Goal: Task Accomplishment & Management: Manage account settings

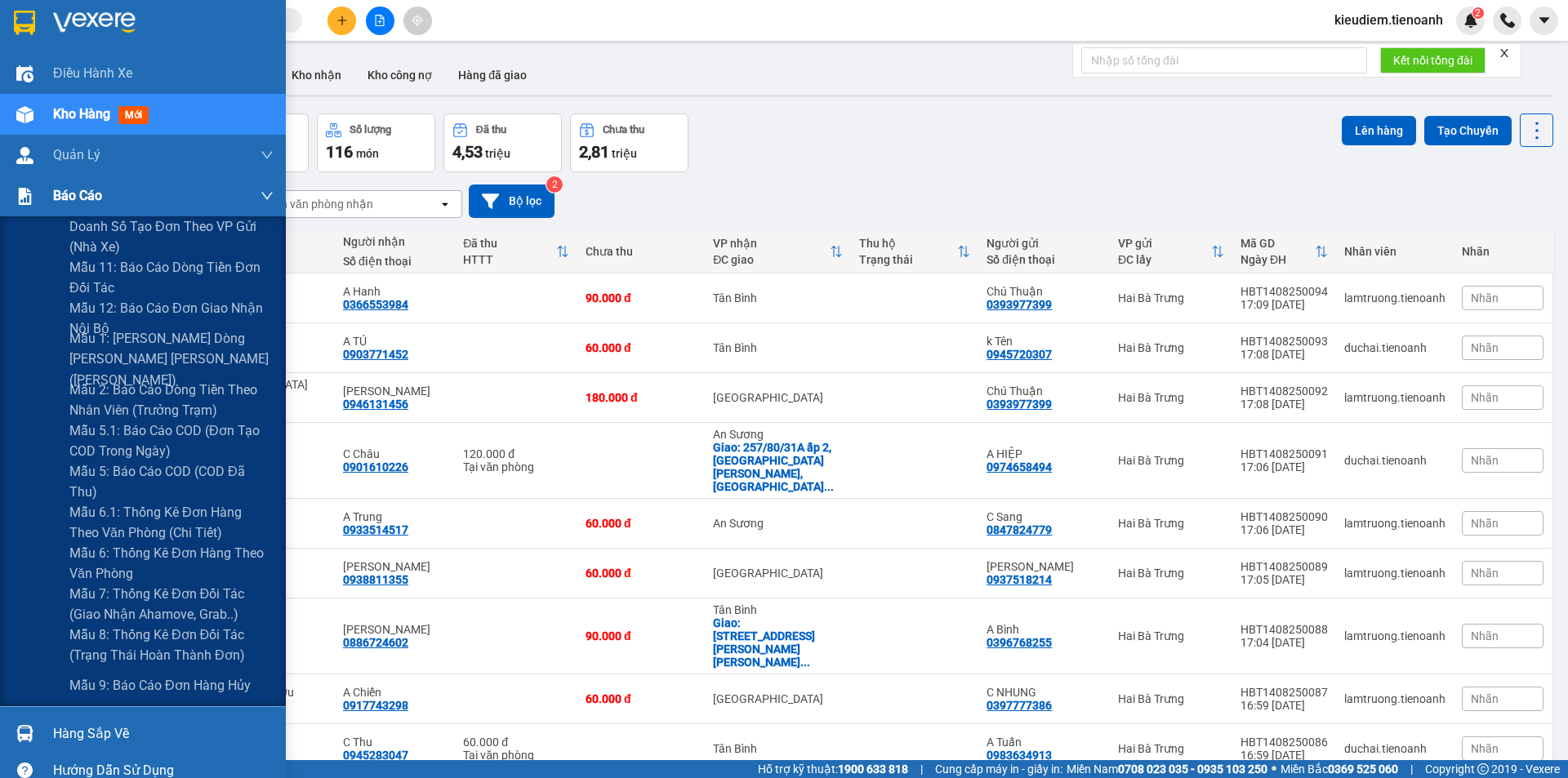
click at [29, 189] on img at bounding box center [25, 196] width 17 height 17
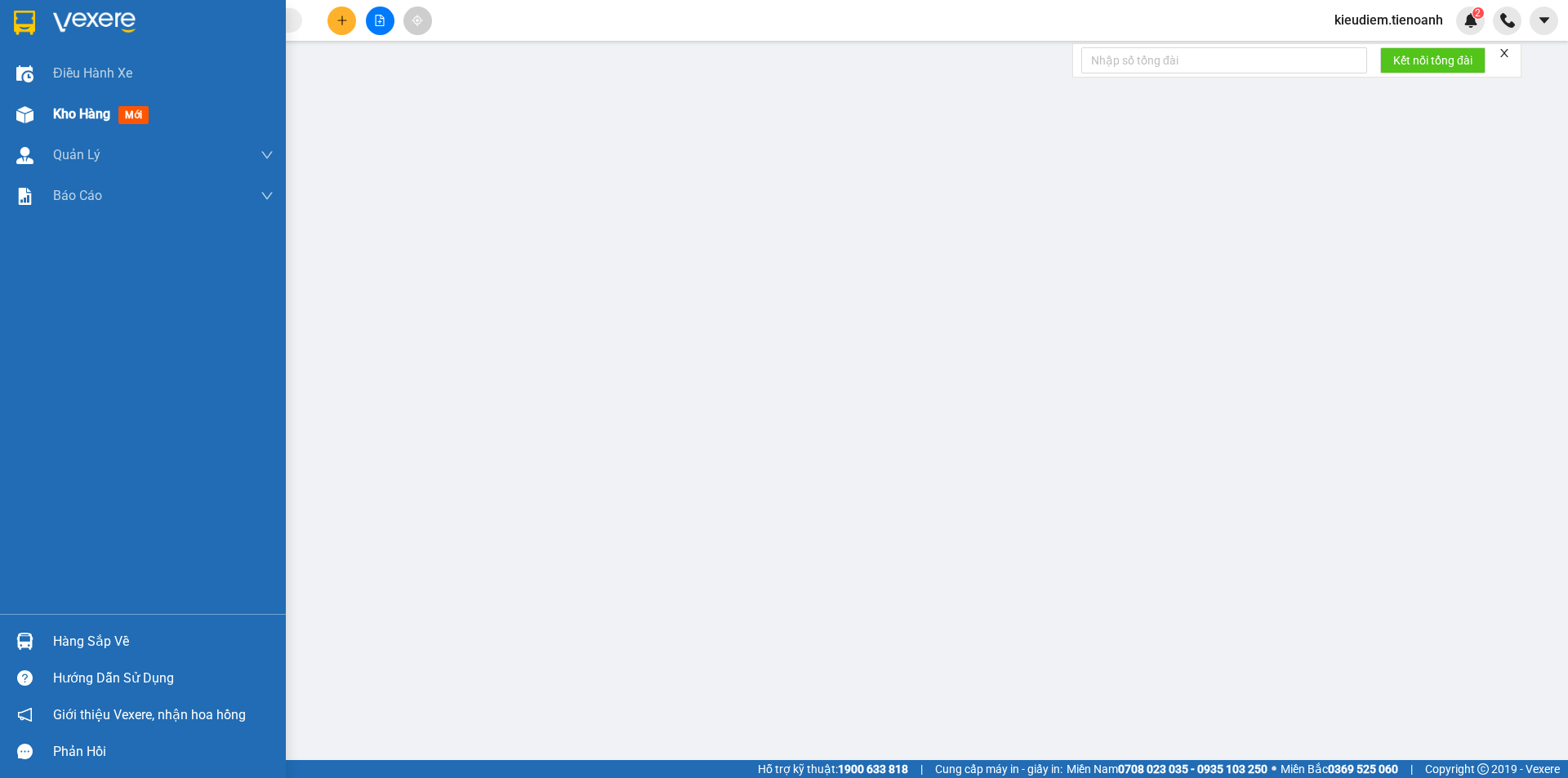
click at [31, 119] on img at bounding box center [25, 114] width 17 height 17
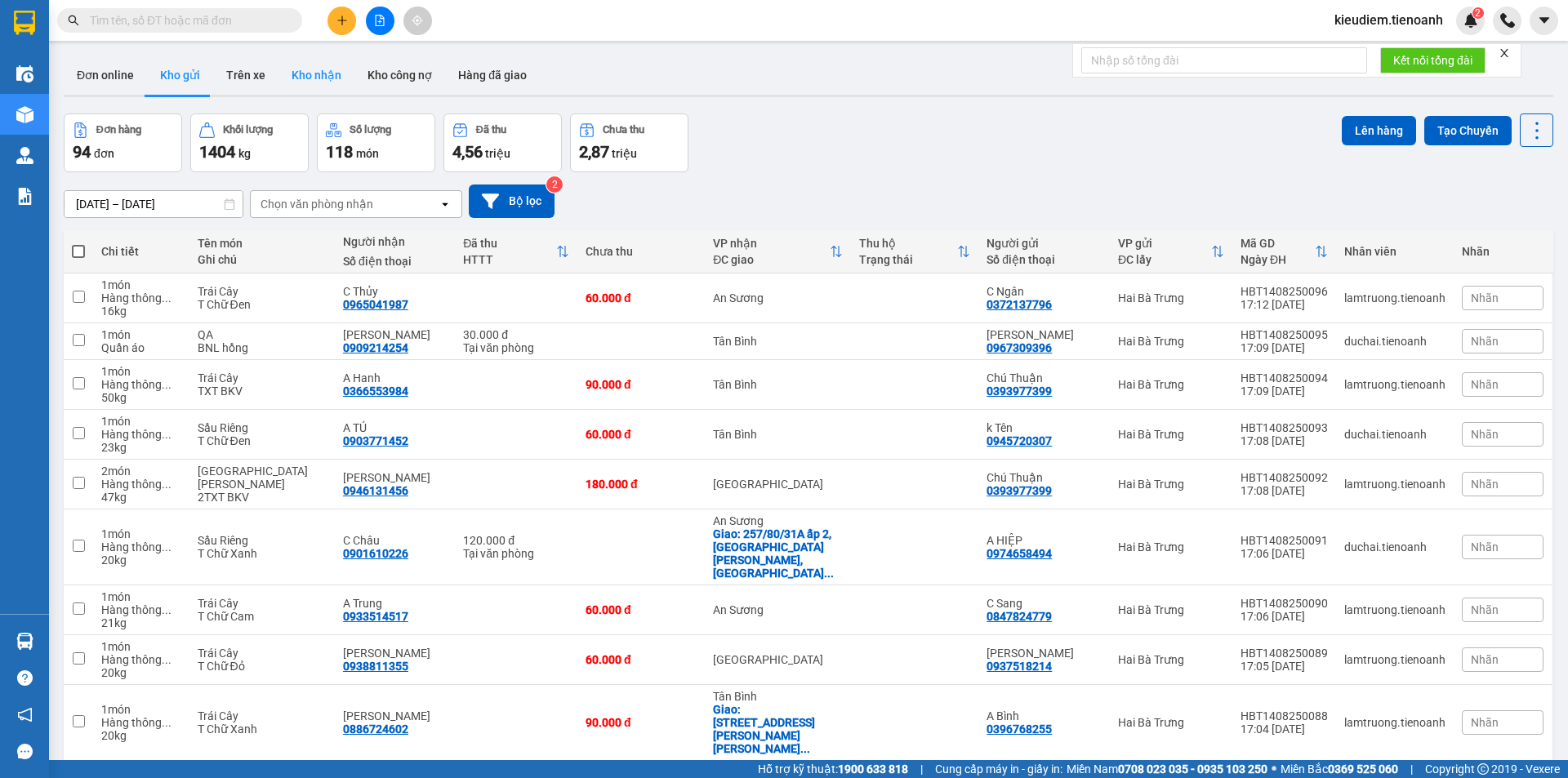
click at [294, 80] on button "Kho nhận" at bounding box center [316, 75] width 76 height 39
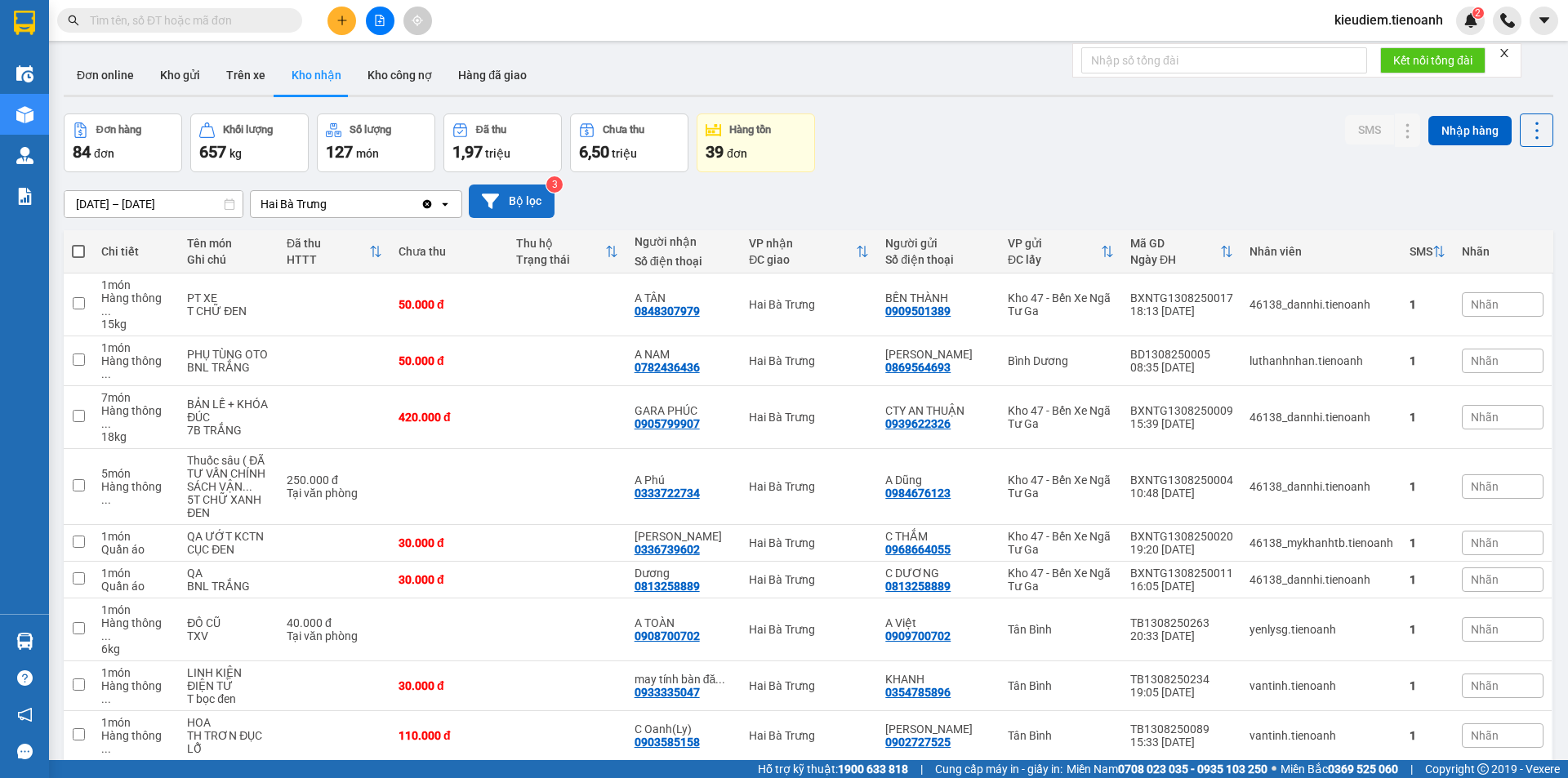
click at [533, 209] on button "Bộ lọc" at bounding box center [512, 201] width 86 height 34
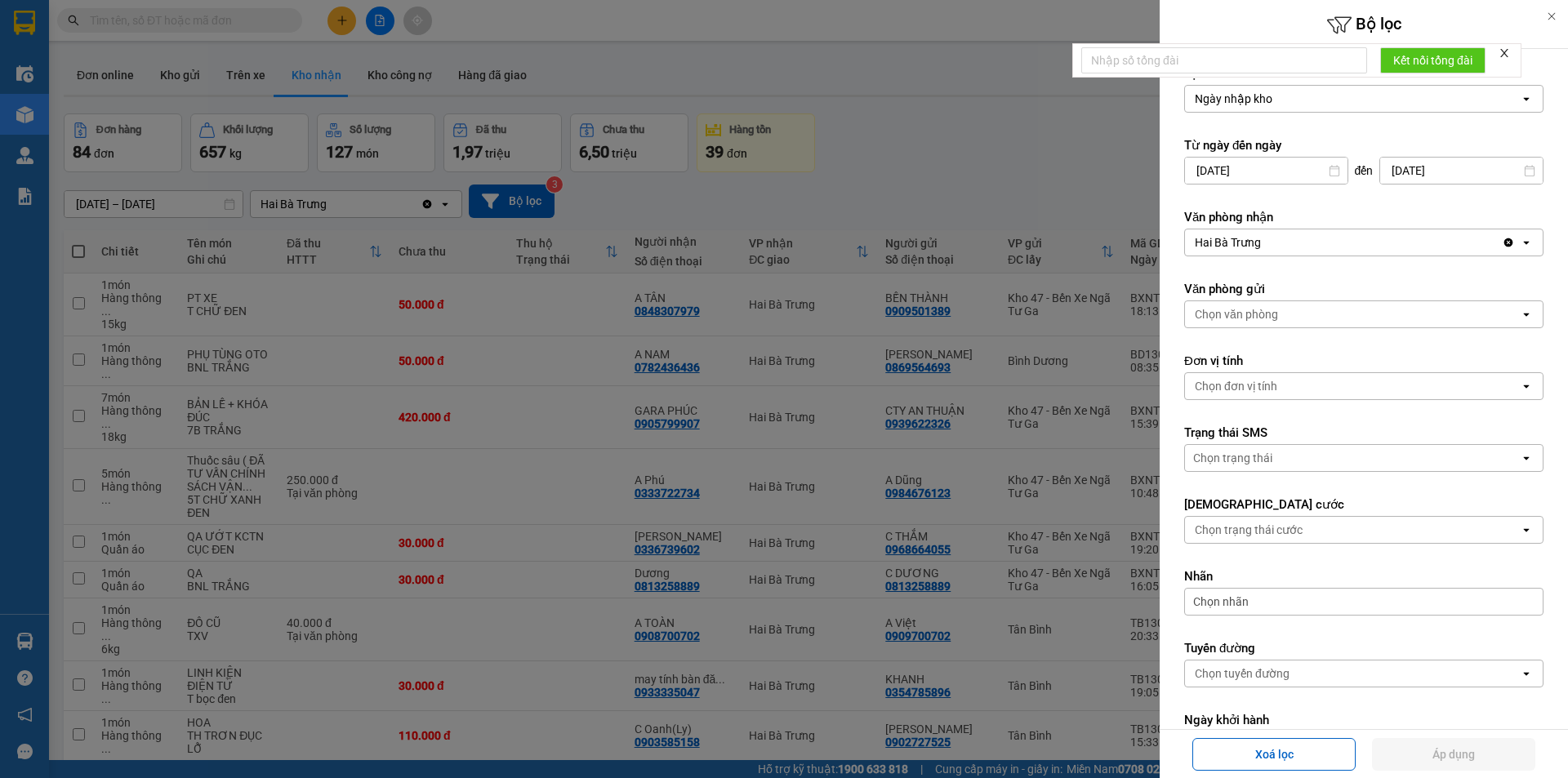
click at [1256, 541] on div "Chọn trạng thái cước" at bounding box center [1352, 529] width 335 height 27
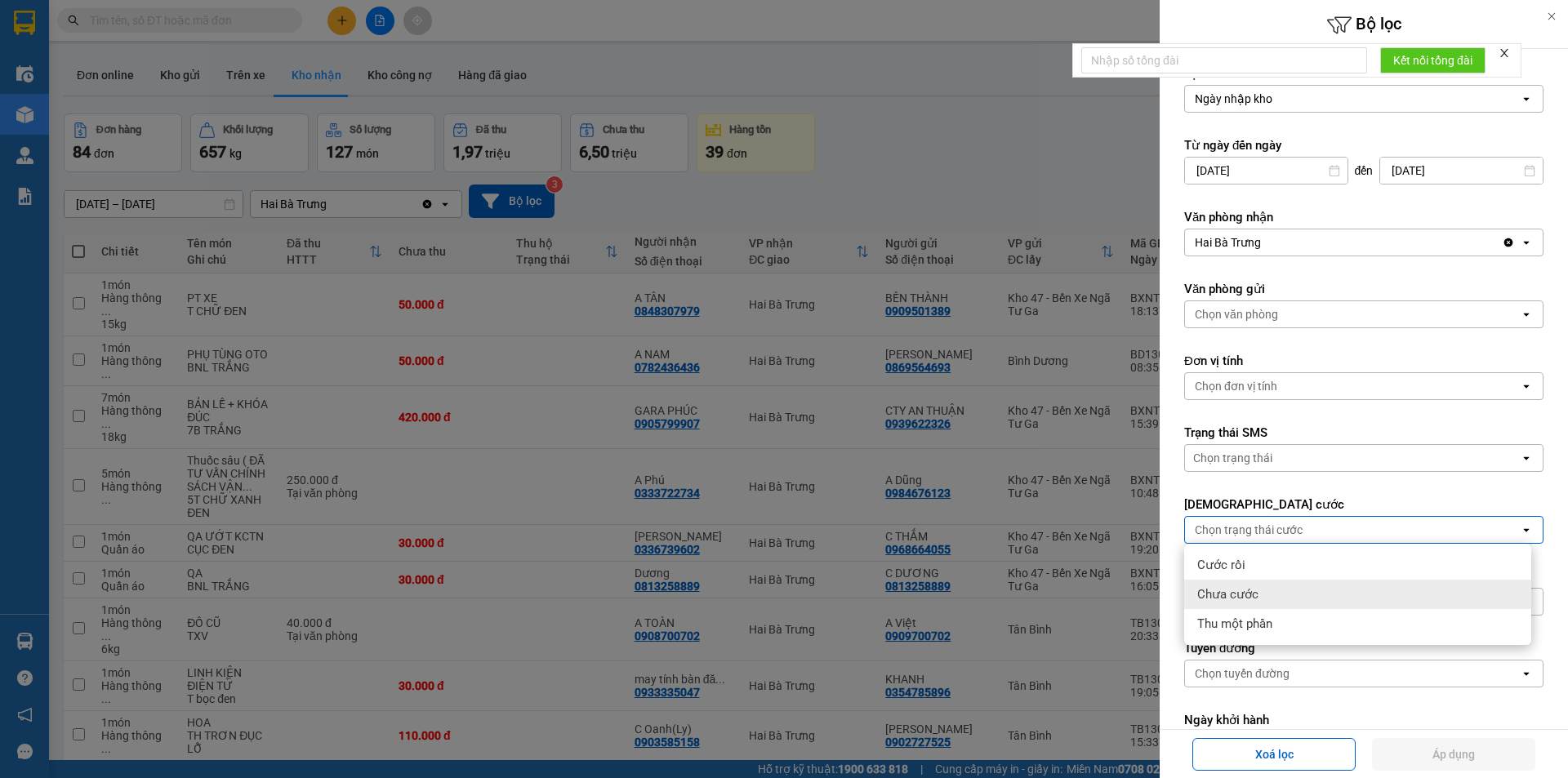
click at [1244, 591] on span "Chưa cước" at bounding box center [1227, 594] width 61 height 16
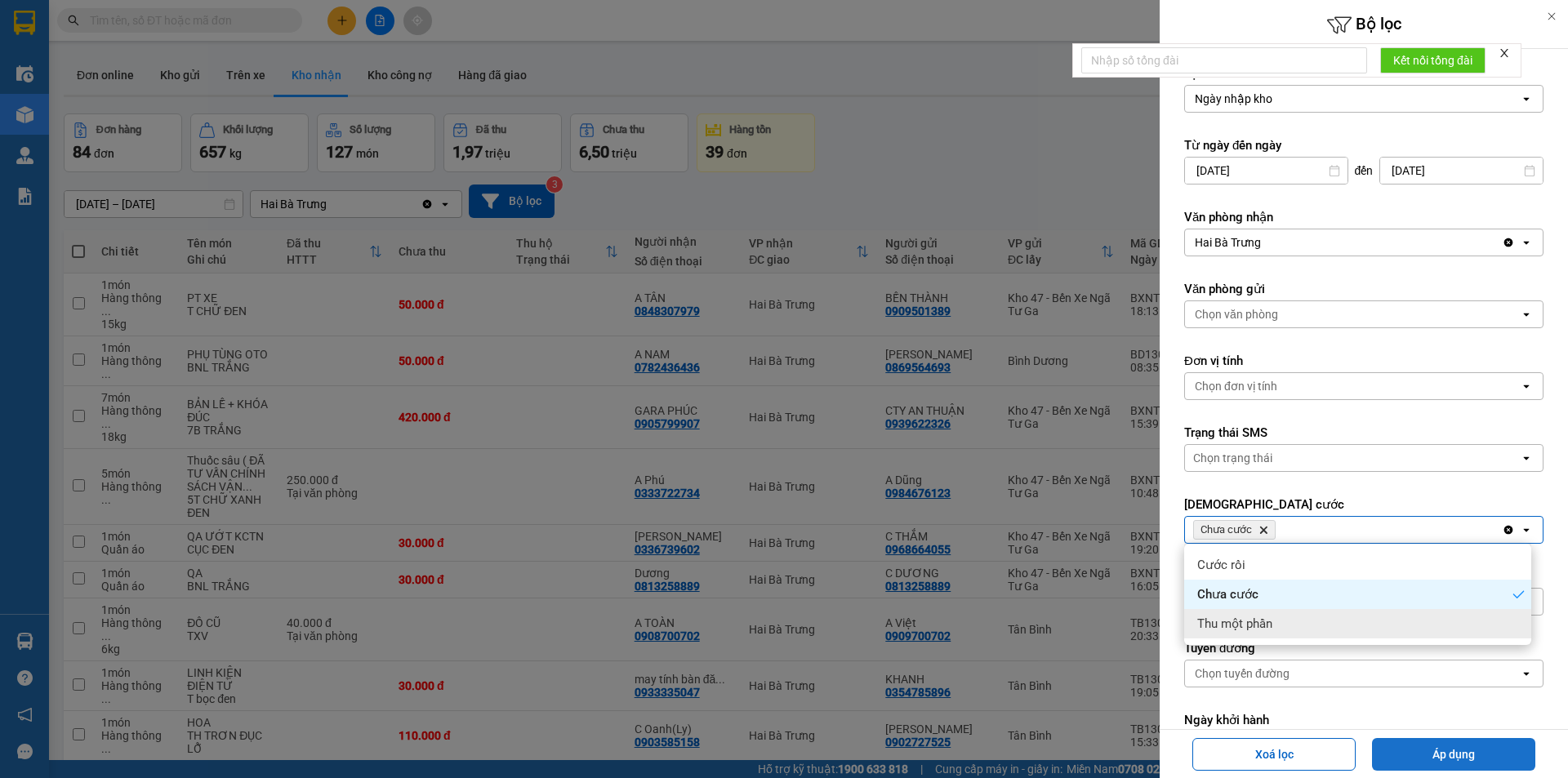
click at [1427, 757] on button "Áp dụng" at bounding box center [1453, 754] width 164 height 33
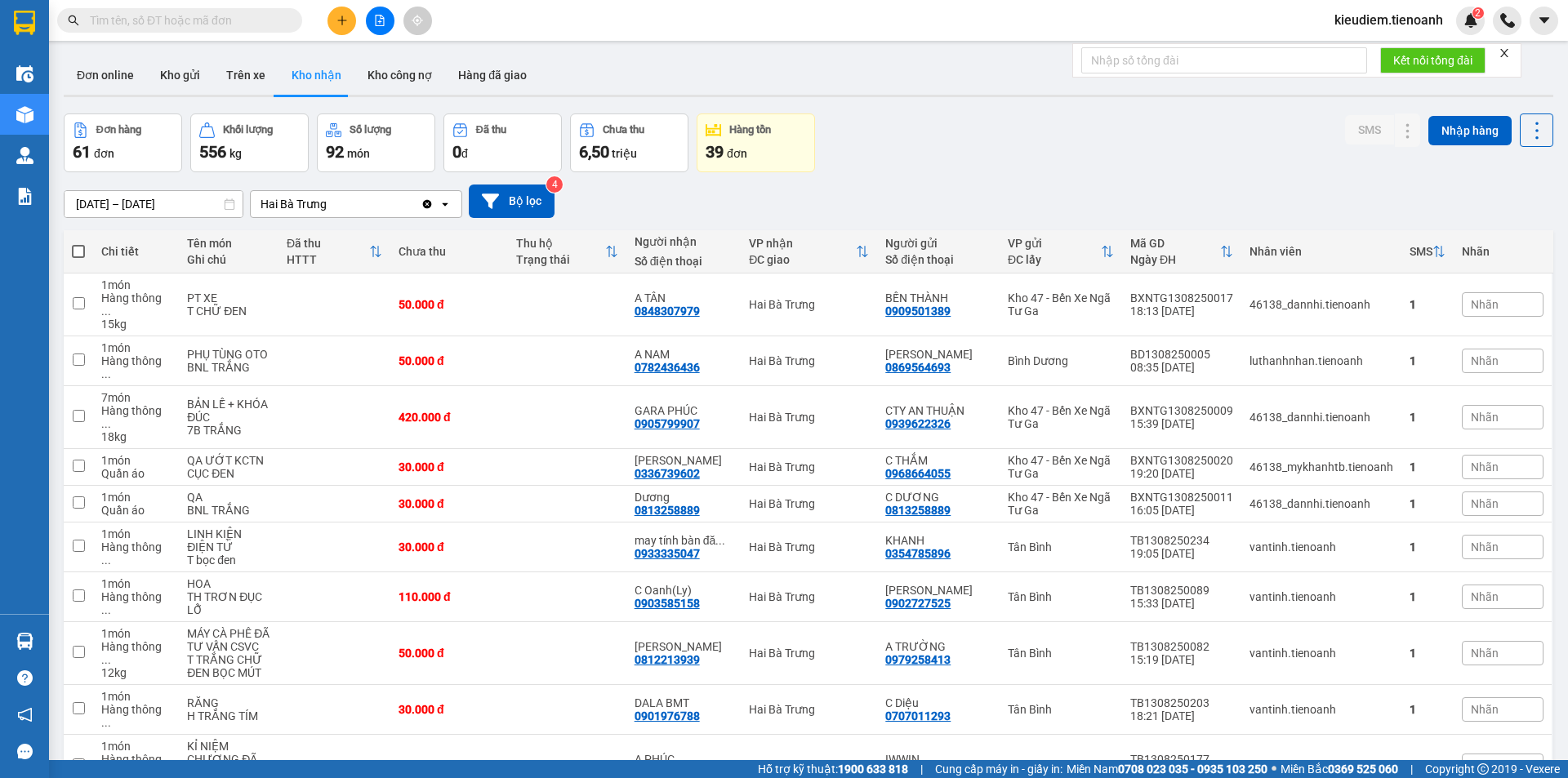
scroll to position [75, 0]
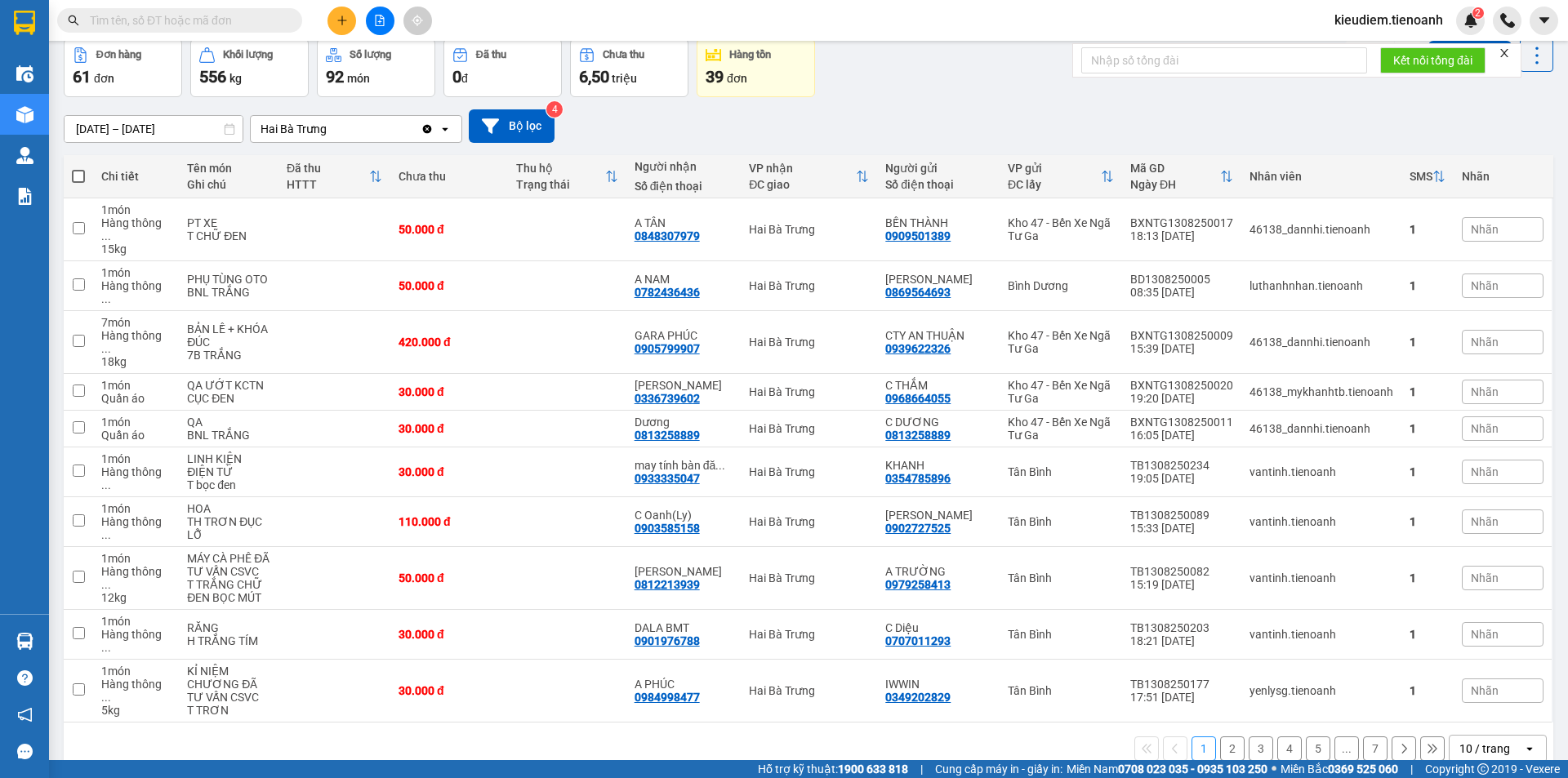
click at [1461, 722] on div "1 2 3 4 5 ... 7 10 / trang open" at bounding box center [808, 748] width 1489 height 52
click at [1460, 741] on div "10 / trang" at bounding box center [1484, 749] width 50 height 16
click at [1455, 660] on span "100 / trang" at bounding box center [1478, 661] width 59 height 16
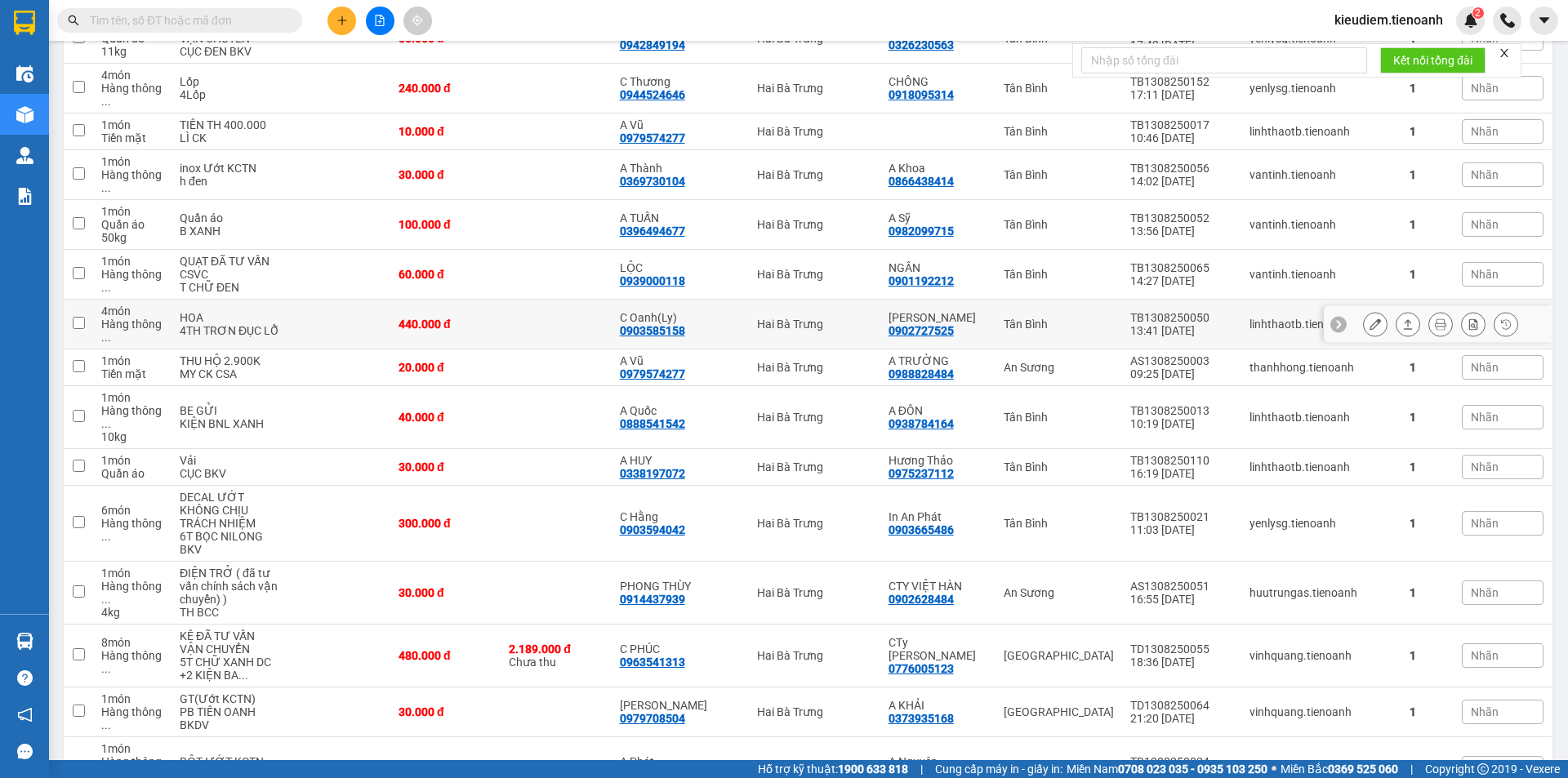
scroll to position [980, 0]
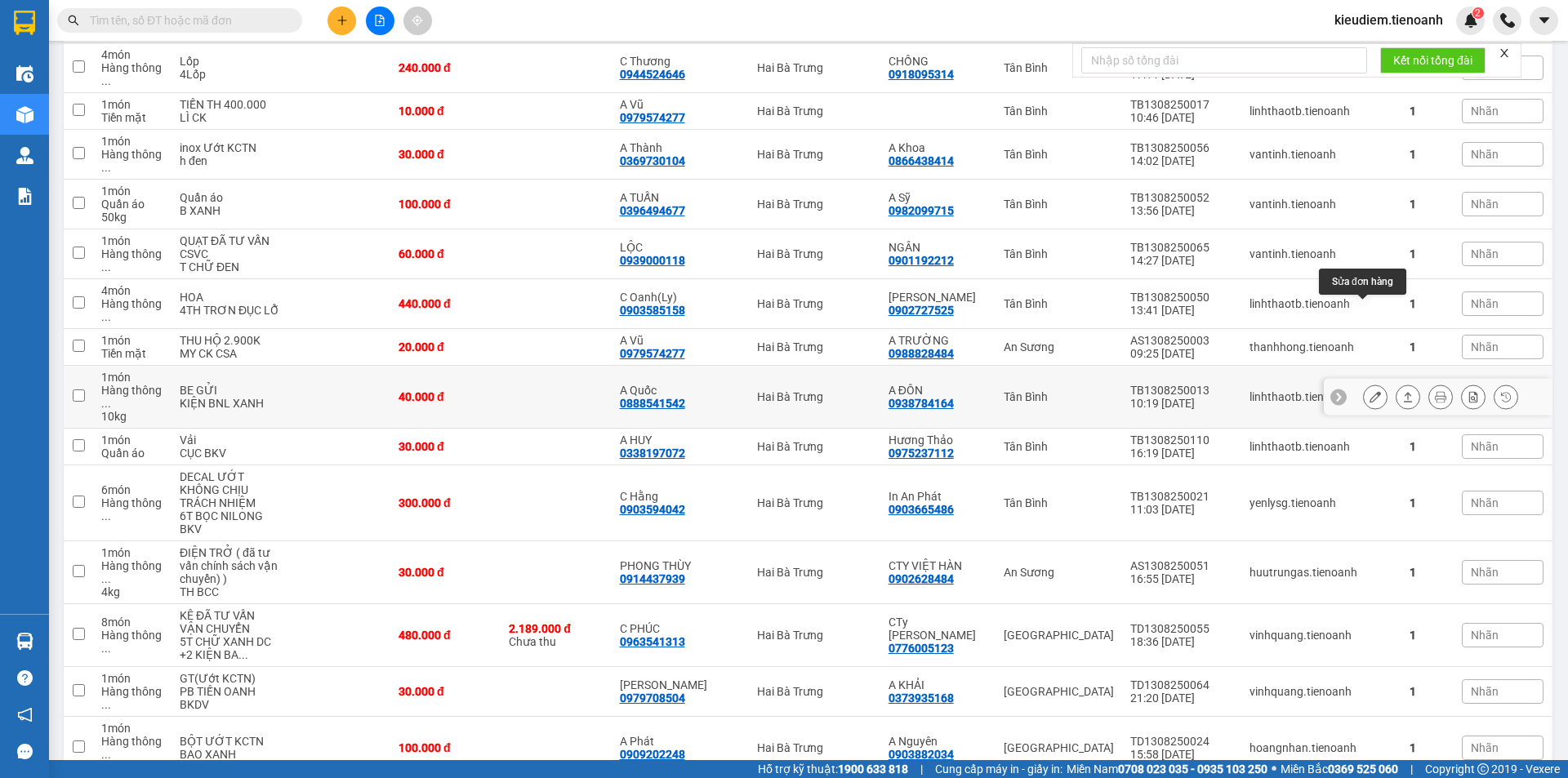
click at [1370, 391] on icon at bounding box center [1375, 397] width 12 height 12
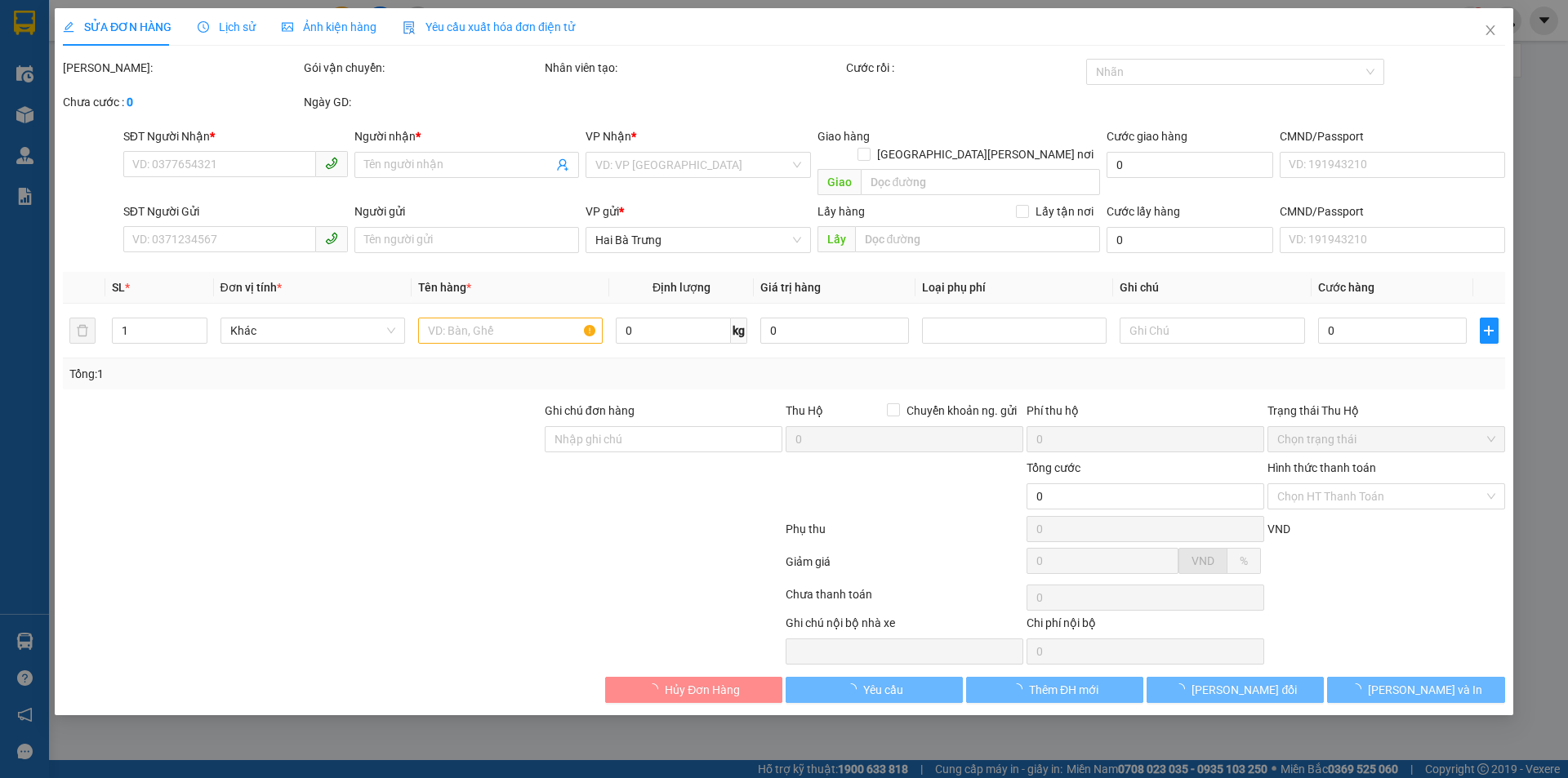
type input "0888541542"
type input "A Quốc"
type input "0938784164"
type input "A ĐÔN"
type input "40.000"
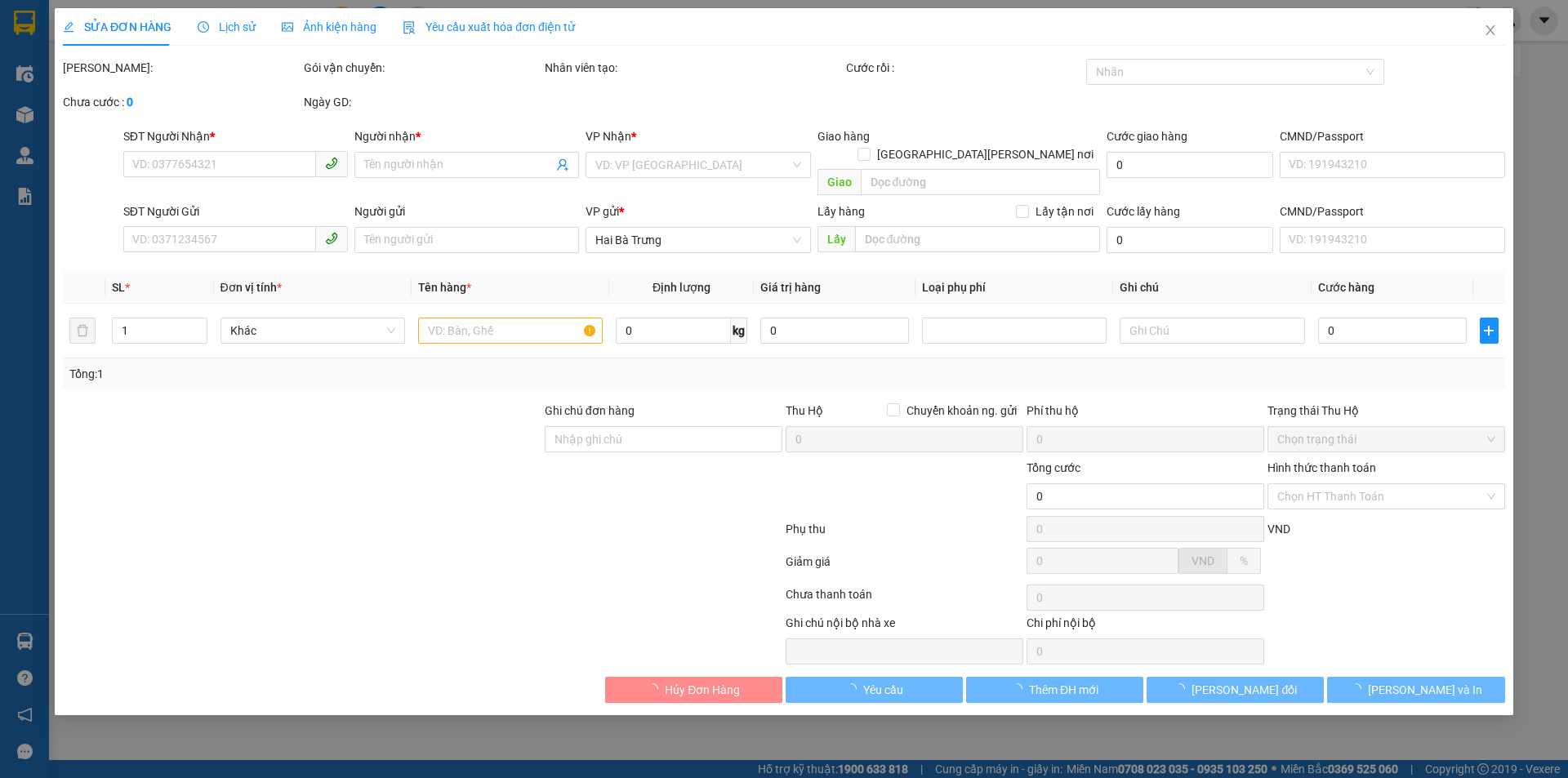
type input "40.000"
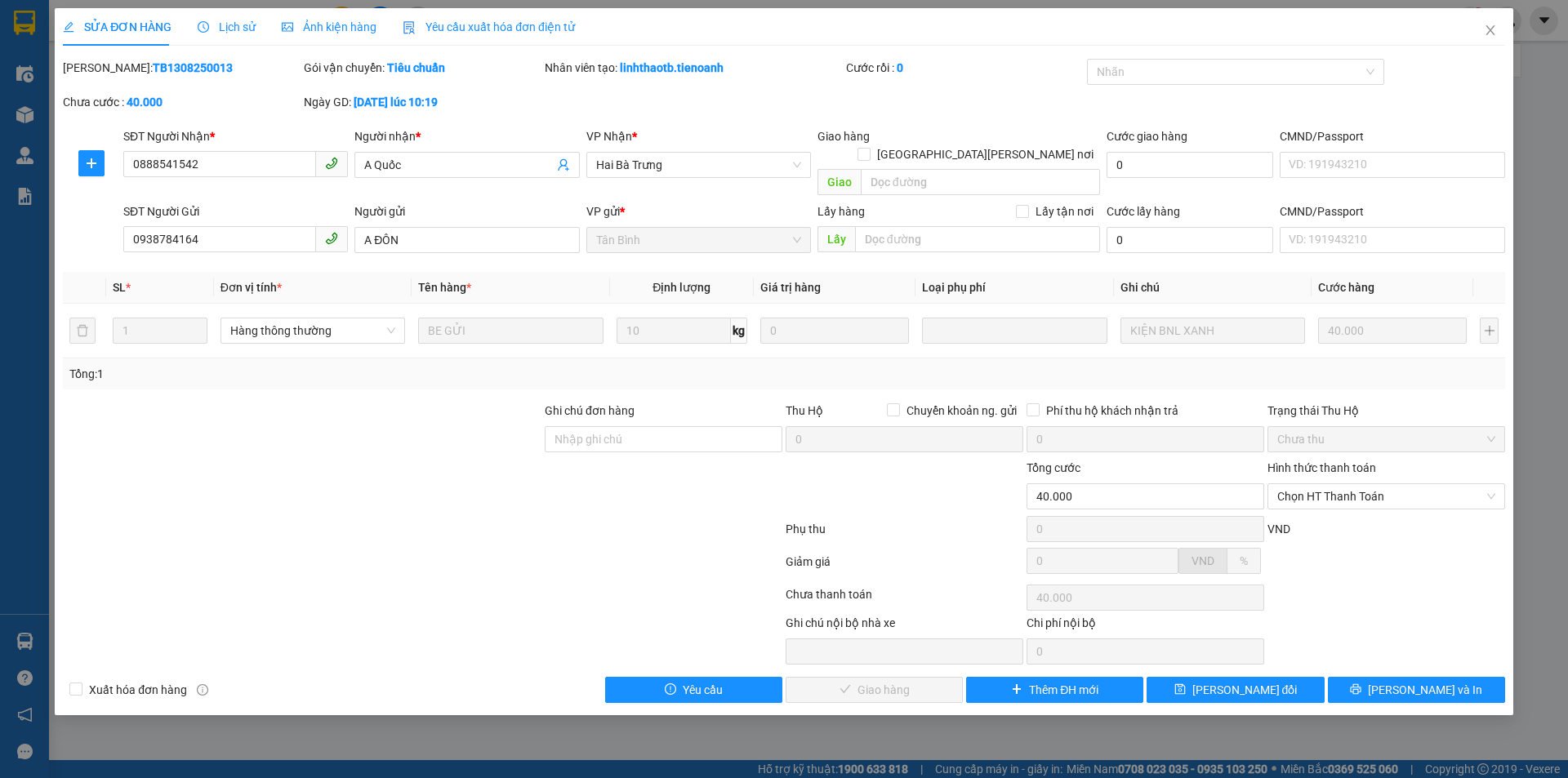
click at [238, 17] on div "Lịch sử" at bounding box center [226, 27] width 58 height 37
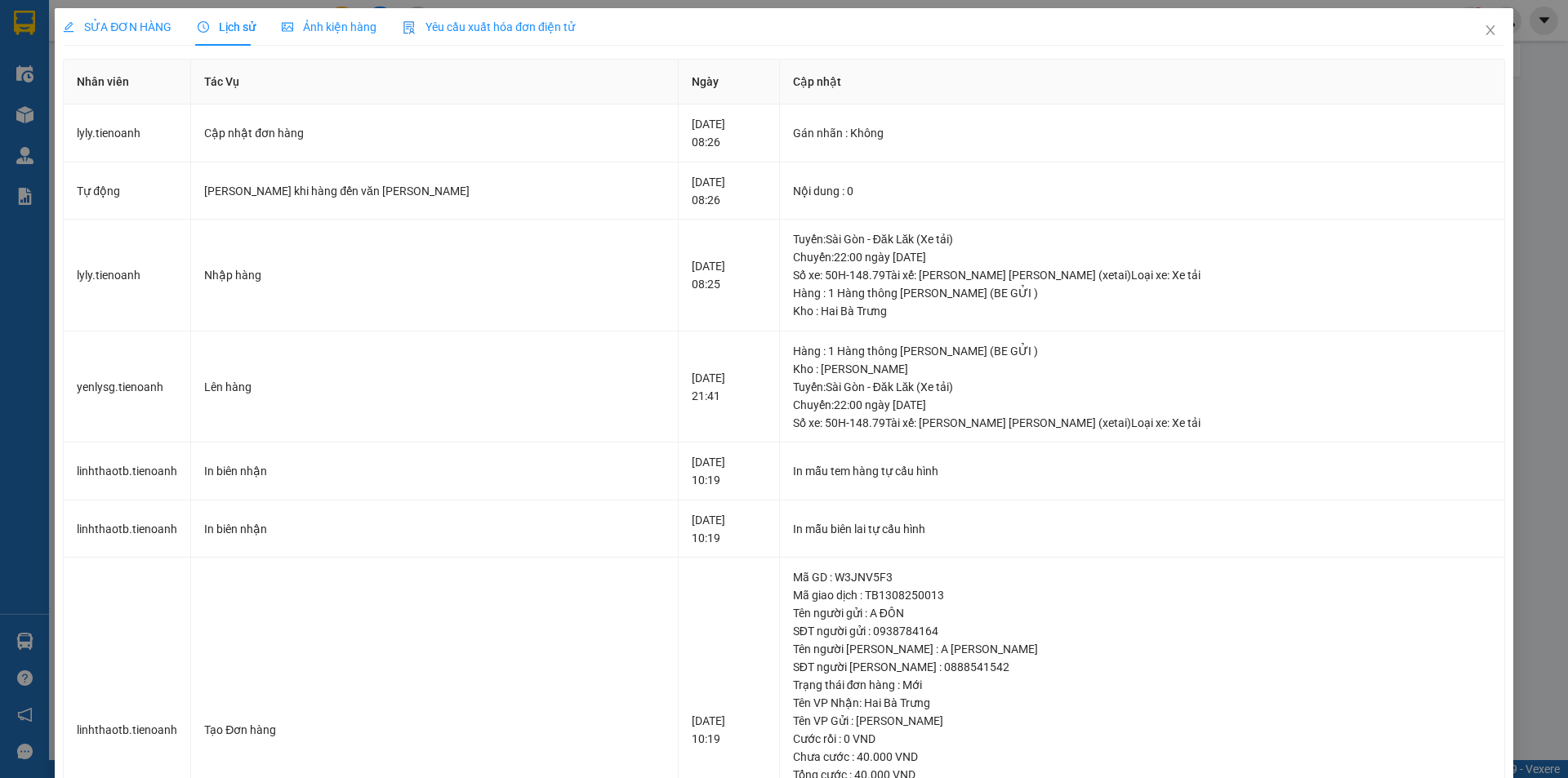
click at [1468, 82] on th "Cập nhật" at bounding box center [1142, 81] width 725 height 45
click at [1484, 28] on icon "close" at bounding box center [1490, 30] width 13 height 13
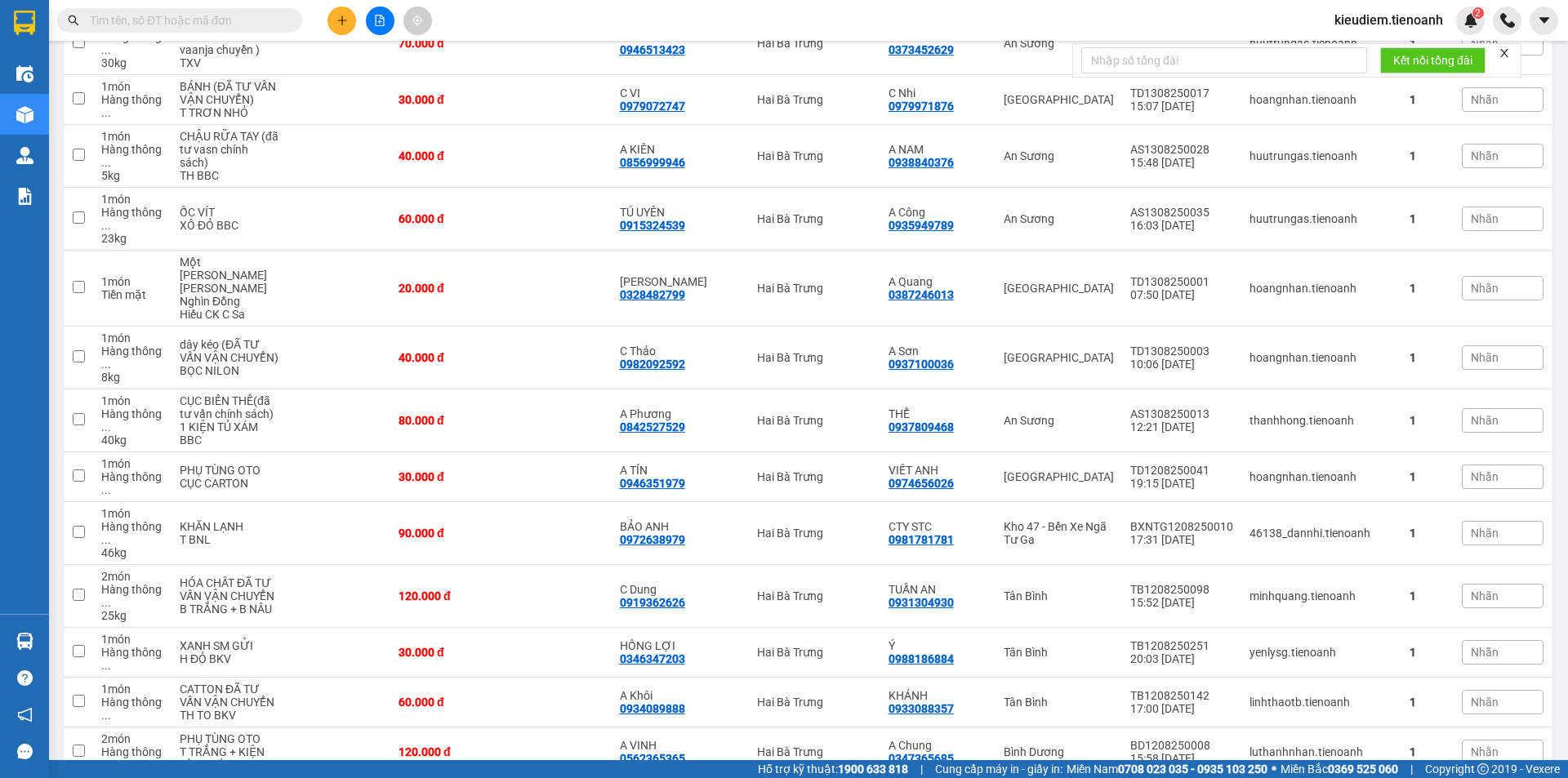
scroll to position [1835, 0]
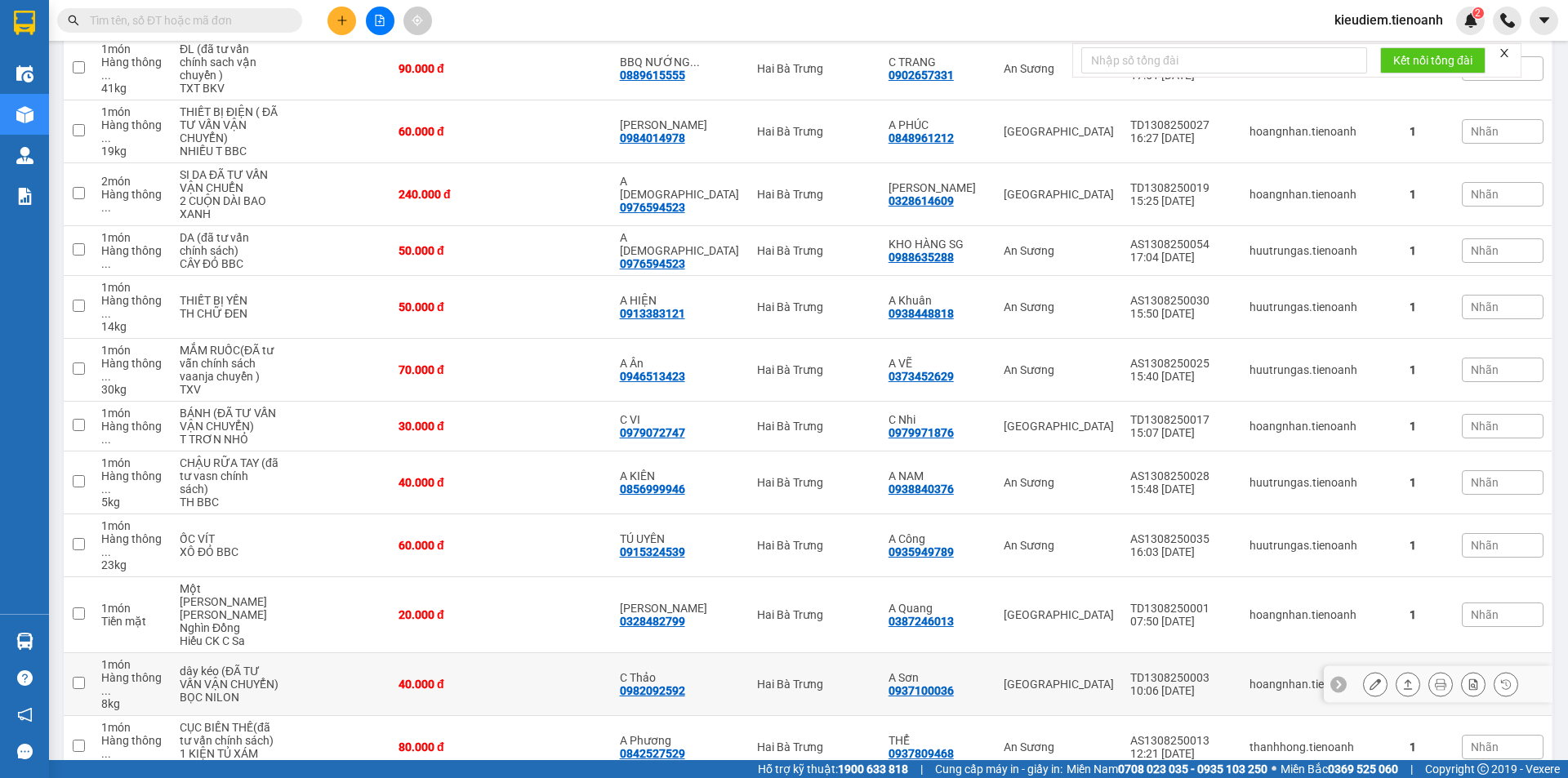
click at [1150, 671] on div "TD1308250003" at bounding box center [1181, 677] width 103 height 13
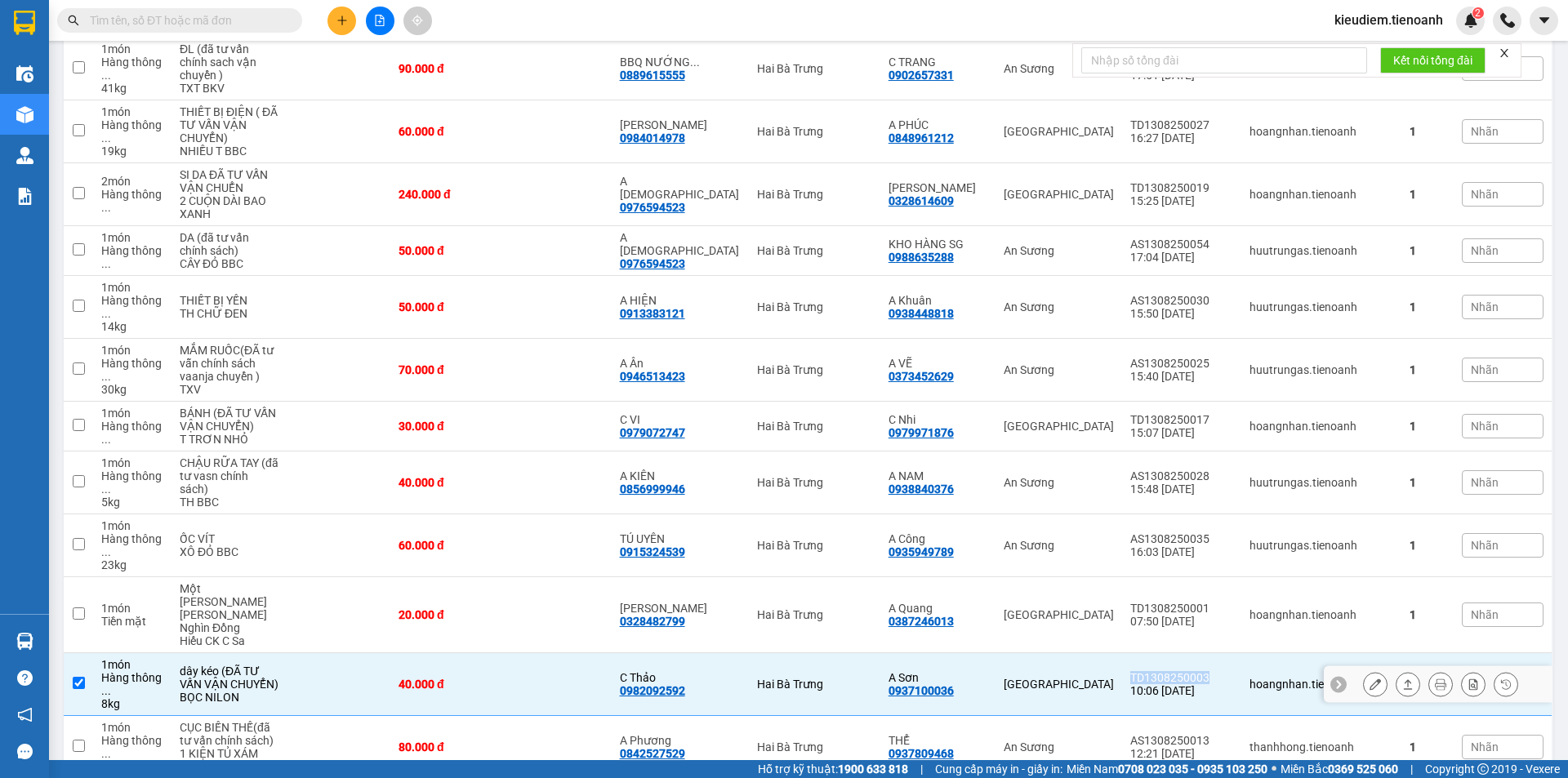
click at [1150, 671] on div "TD1308250003" at bounding box center [1181, 677] width 103 height 13
checkbox input "false"
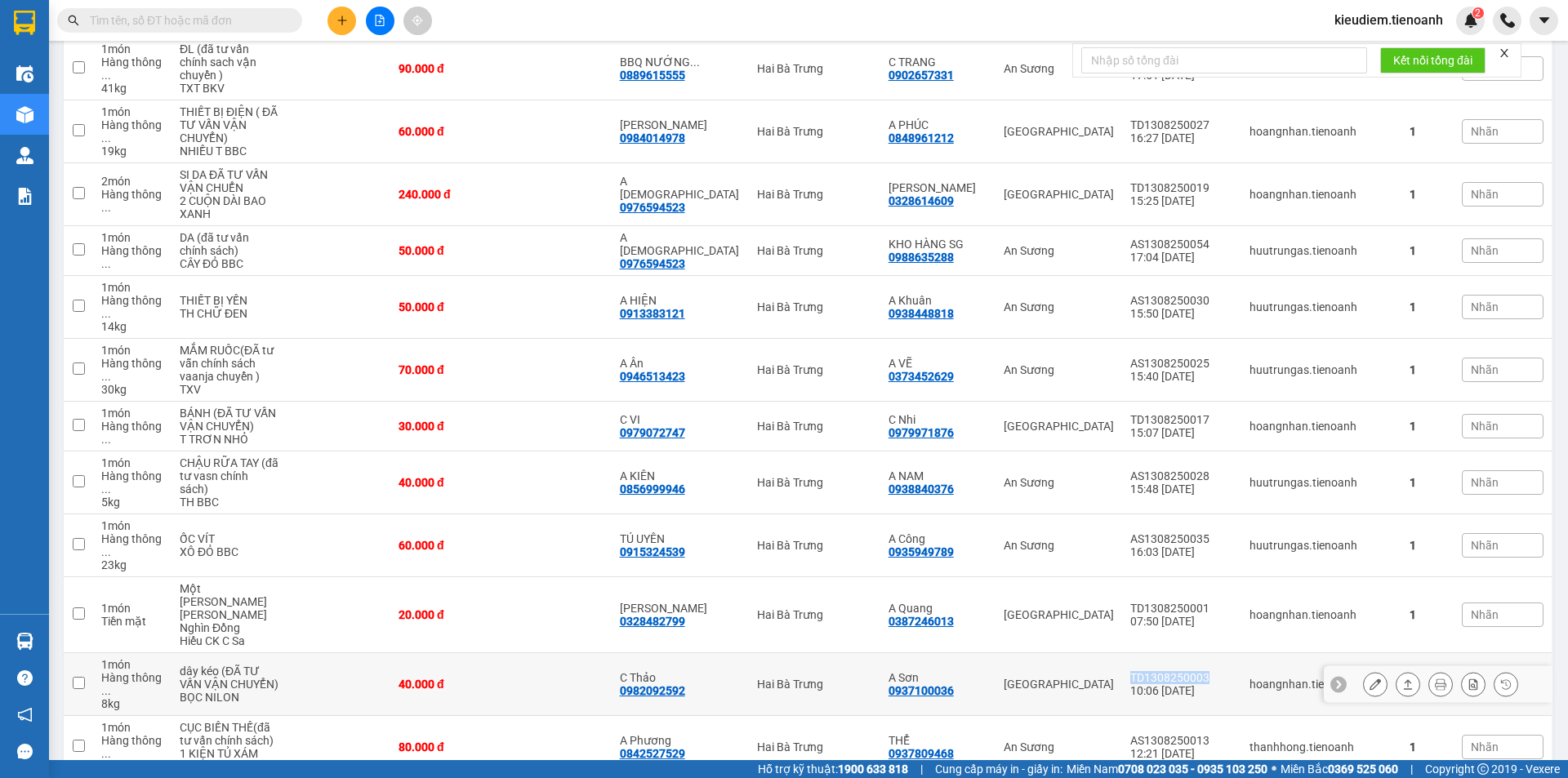
copy div "TD1308250003"
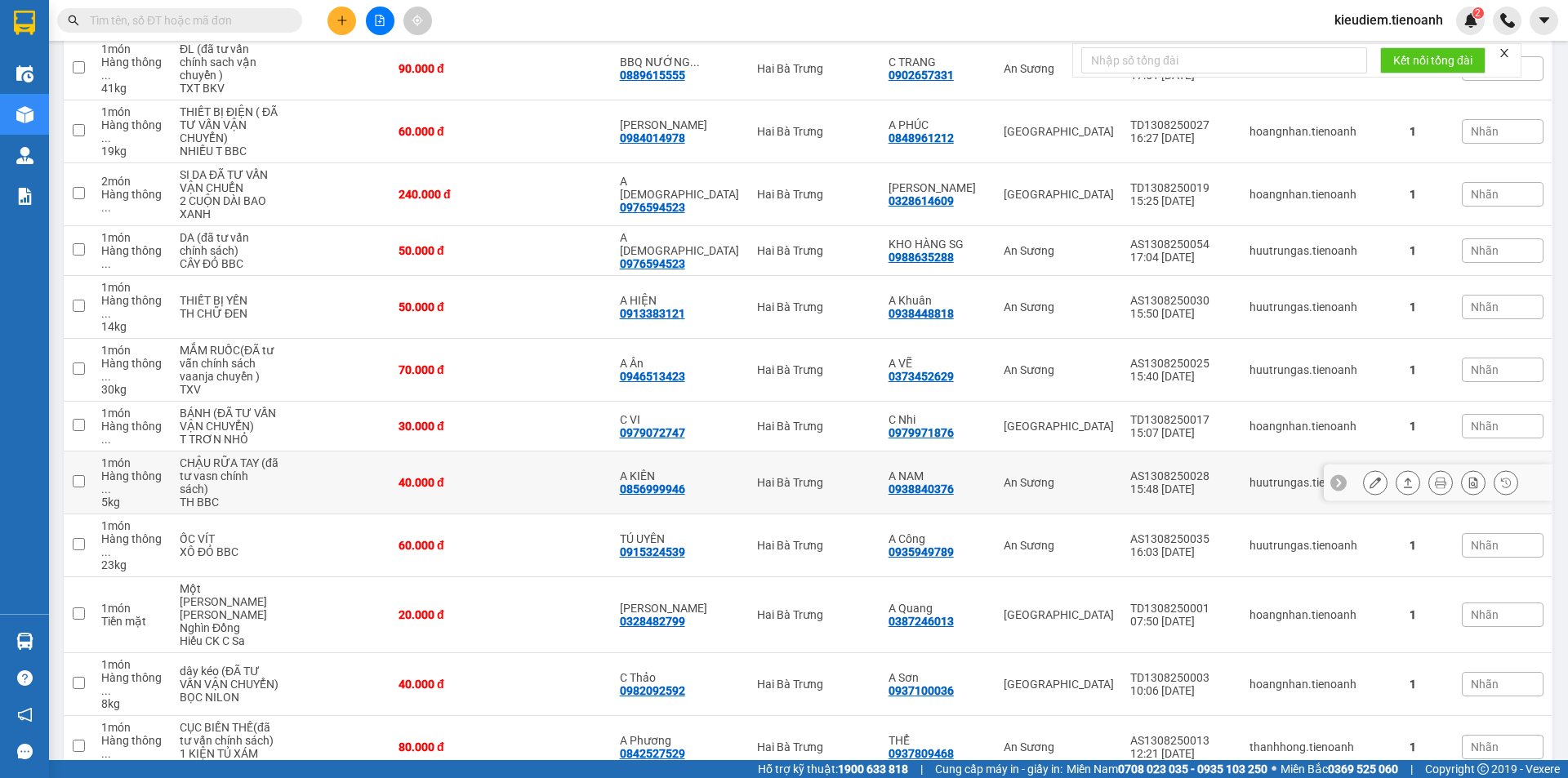
click at [1143, 483] on div "15:48 [DATE]" at bounding box center [1181, 489] width 103 height 13
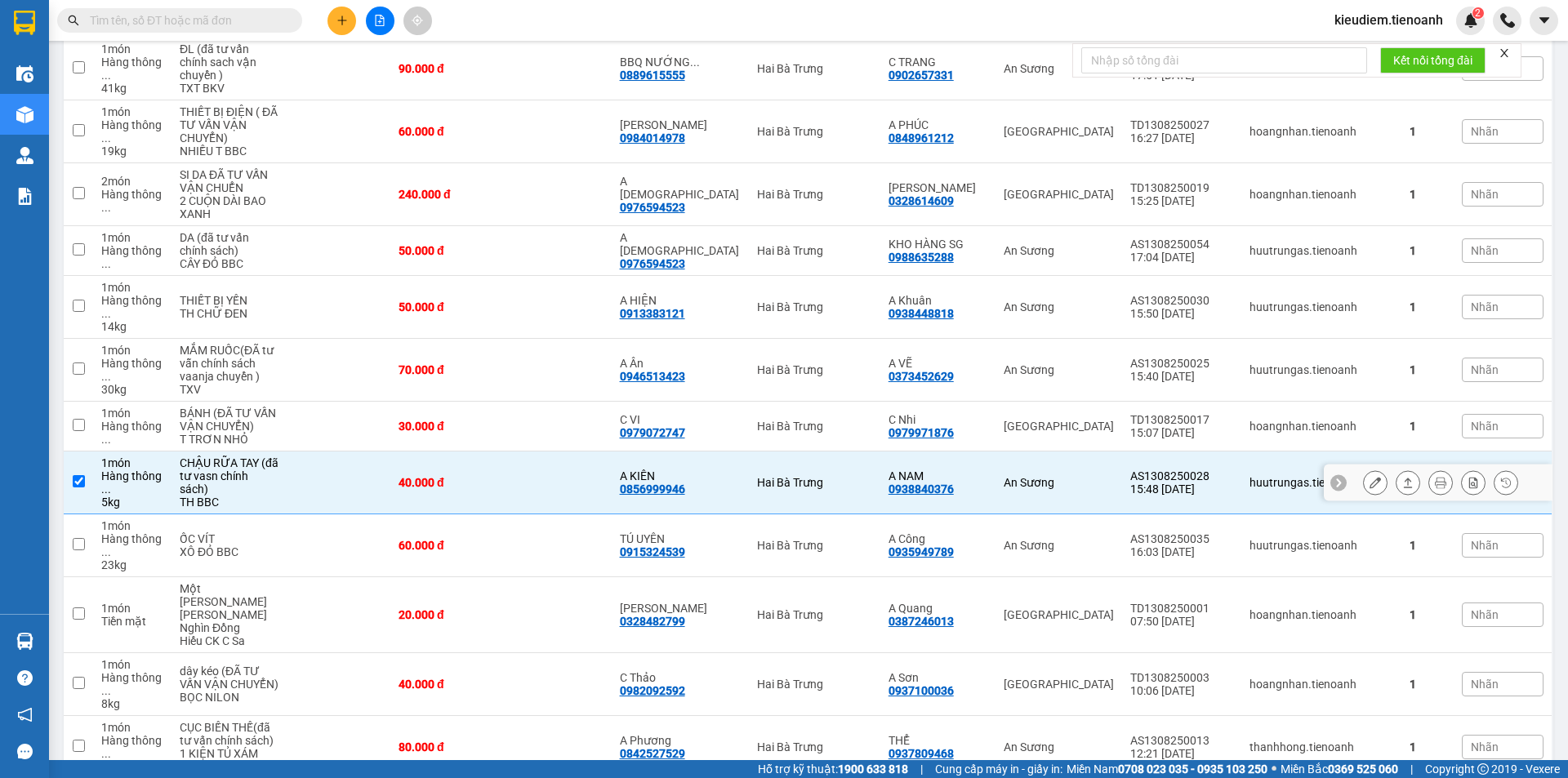
click at [1146, 470] on div "AS1308250028" at bounding box center [1181, 476] width 103 height 13
checkbox input "true"
copy div "AS1308250028"
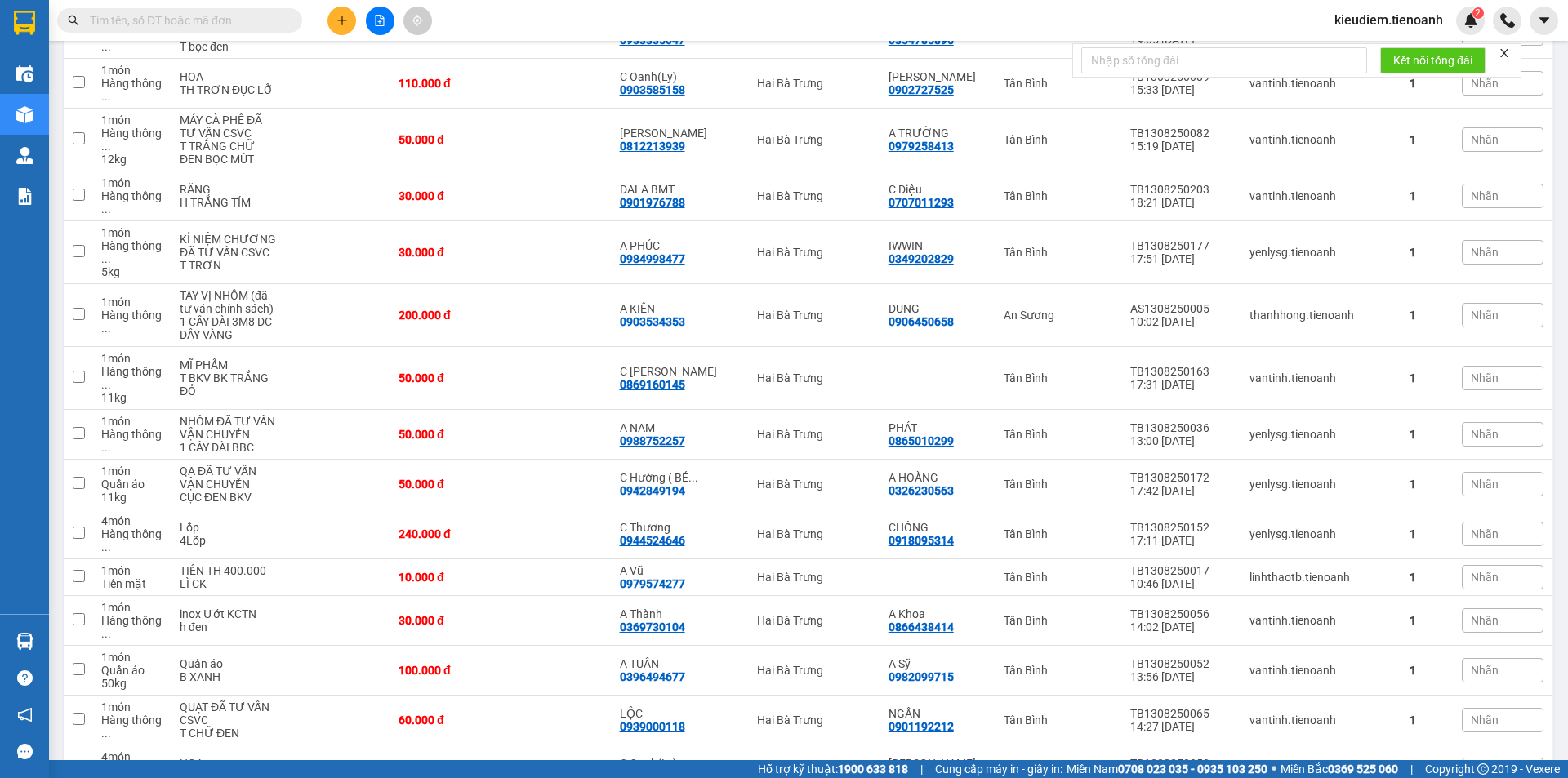
scroll to position [0, 0]
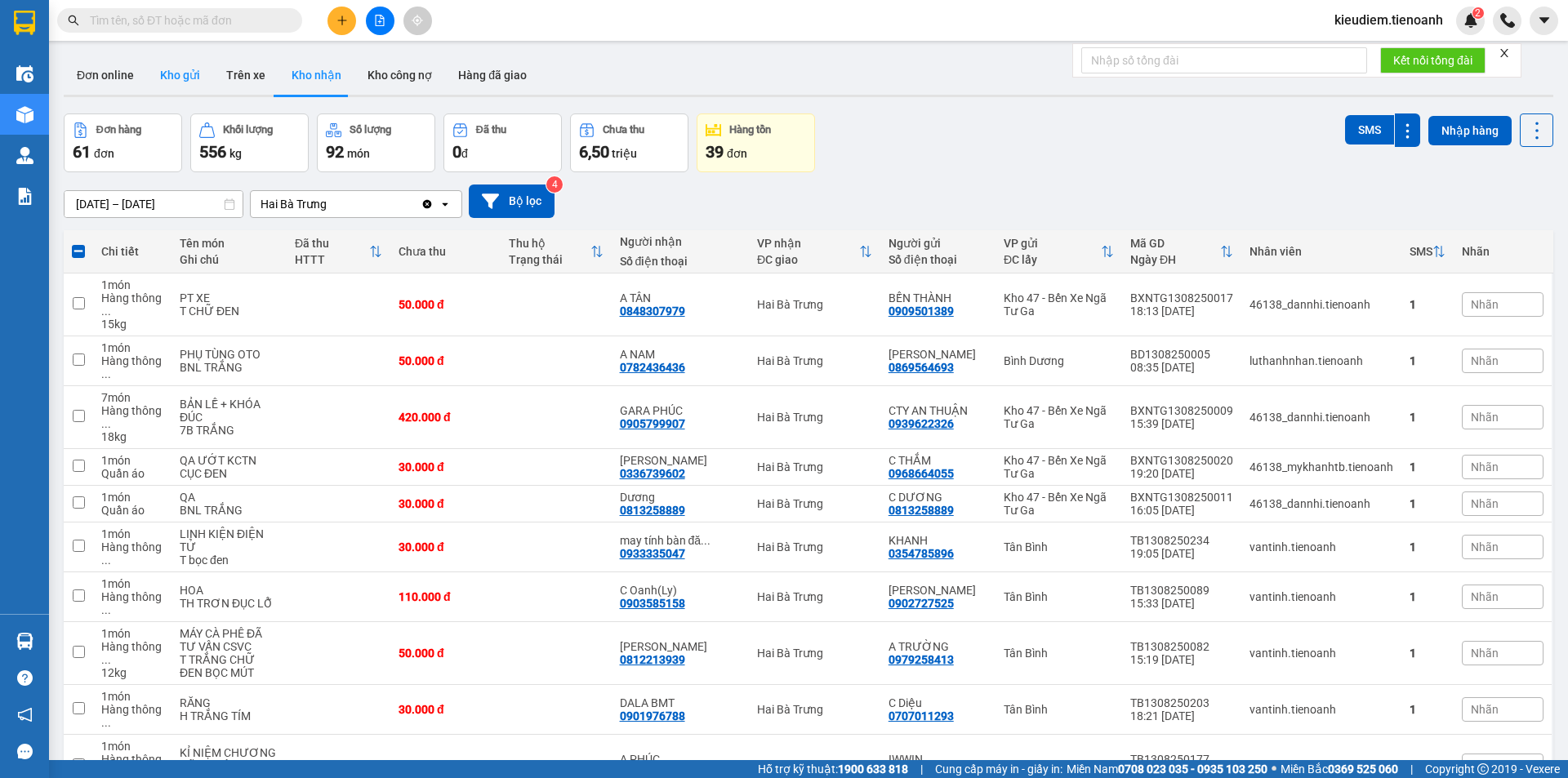
click at [162, 81] on button "Kho gửi" at bounding box center [180, 75] width 66 height 39
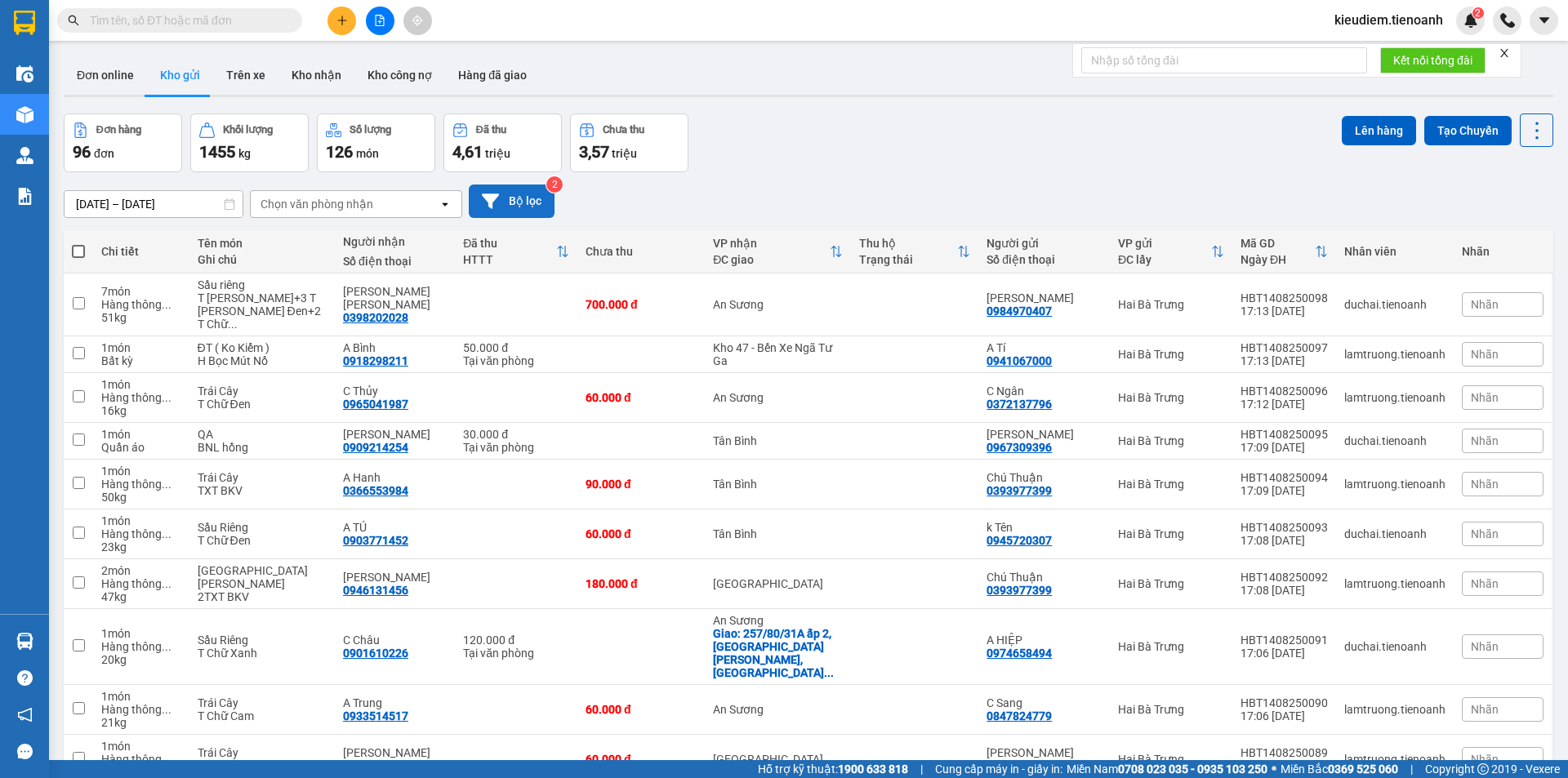
click at [527, 206] on button "Bộ lọc" at bounding box center [512, 201] width 86 height 34
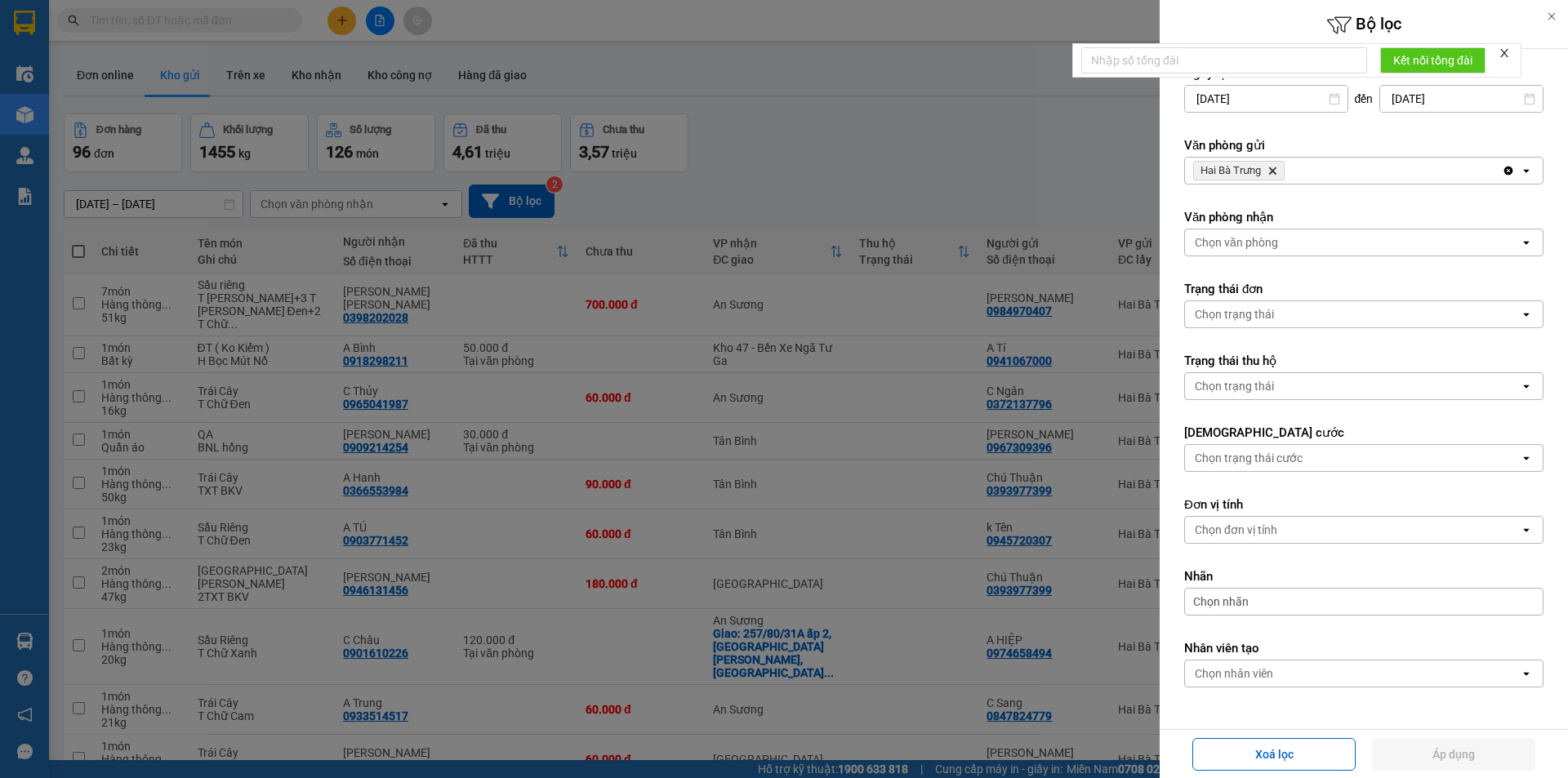
click at [1243, 464] on div "Chọn trạng thái cước" at bounding box center [1249, 458] width 108 height 16
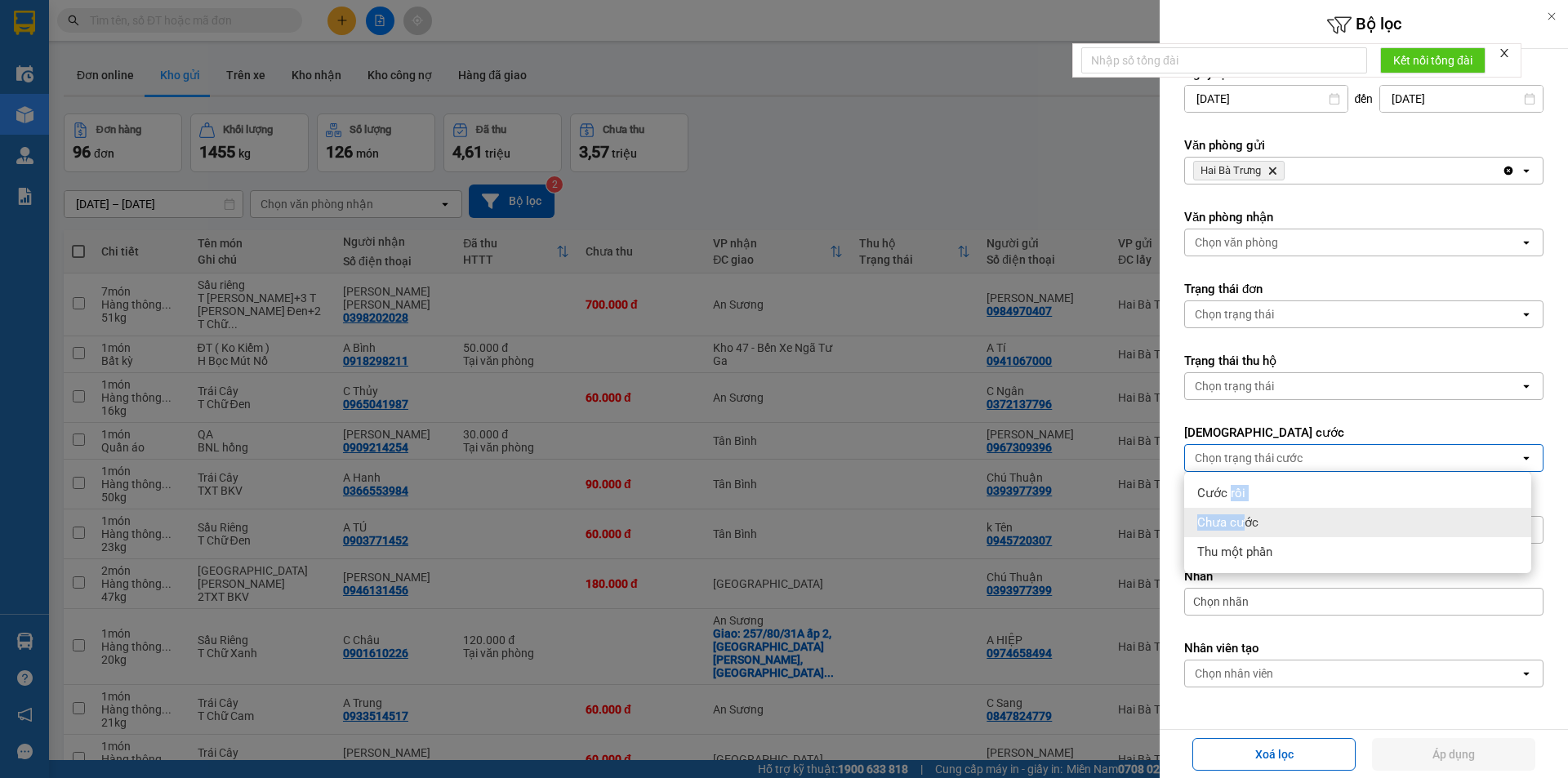
drag, startPoint x: 1228, startPoint y: 491, endPoint x: 1243, endPoint y: 520, distance: 32.6
click at [1243, 520] on ul "Cước rồi Chưa cước Thu một phần" at bounding box center [1358, 522] width 347 height 101
click at [1243, 520] on span "Chưa cước" at bounding box center [1227, 523] width 61 height 16
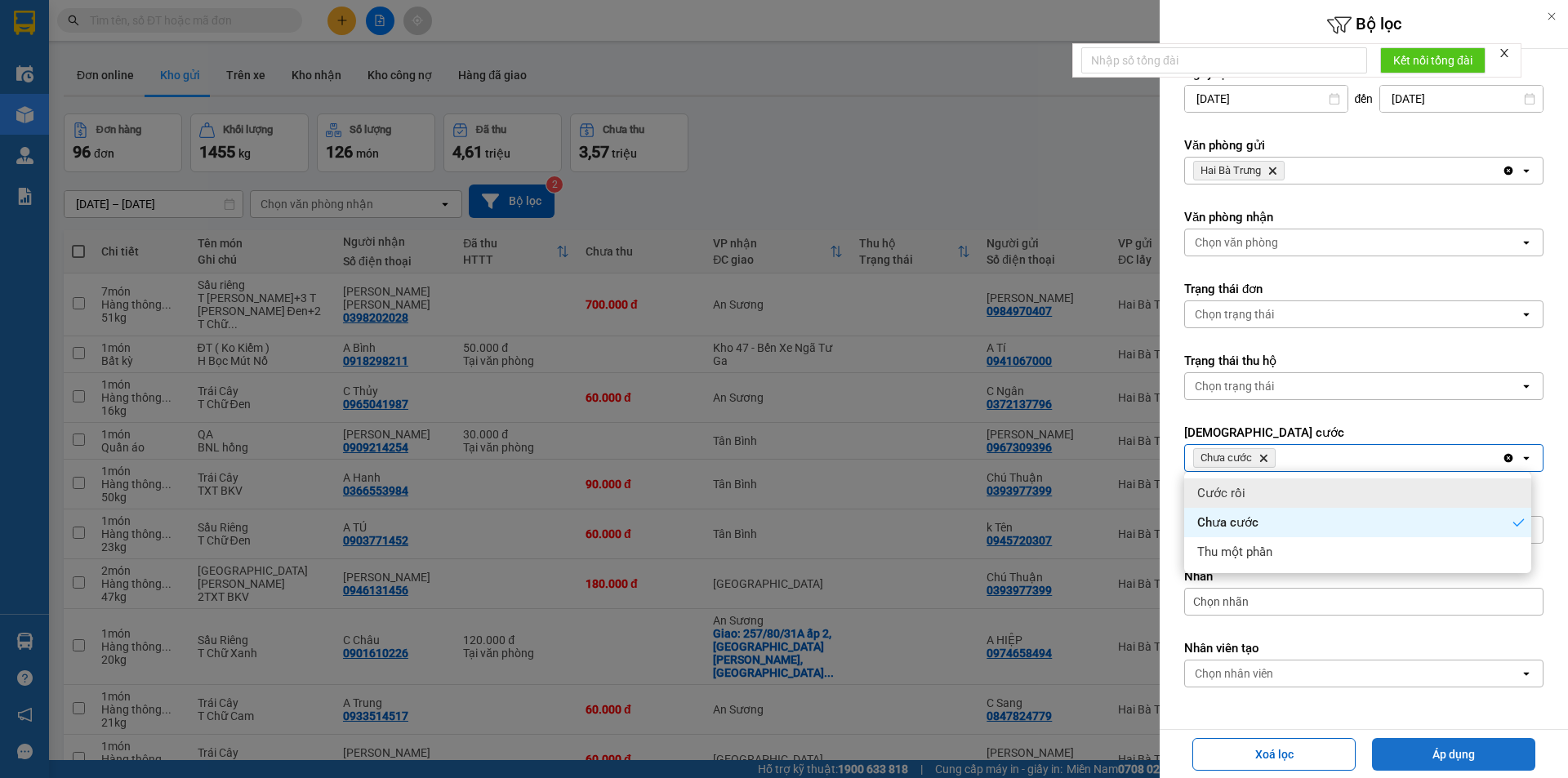
click at [1445, 753] on button "Áp dụng" at bounding box center [1453, 754] width 164 height 33
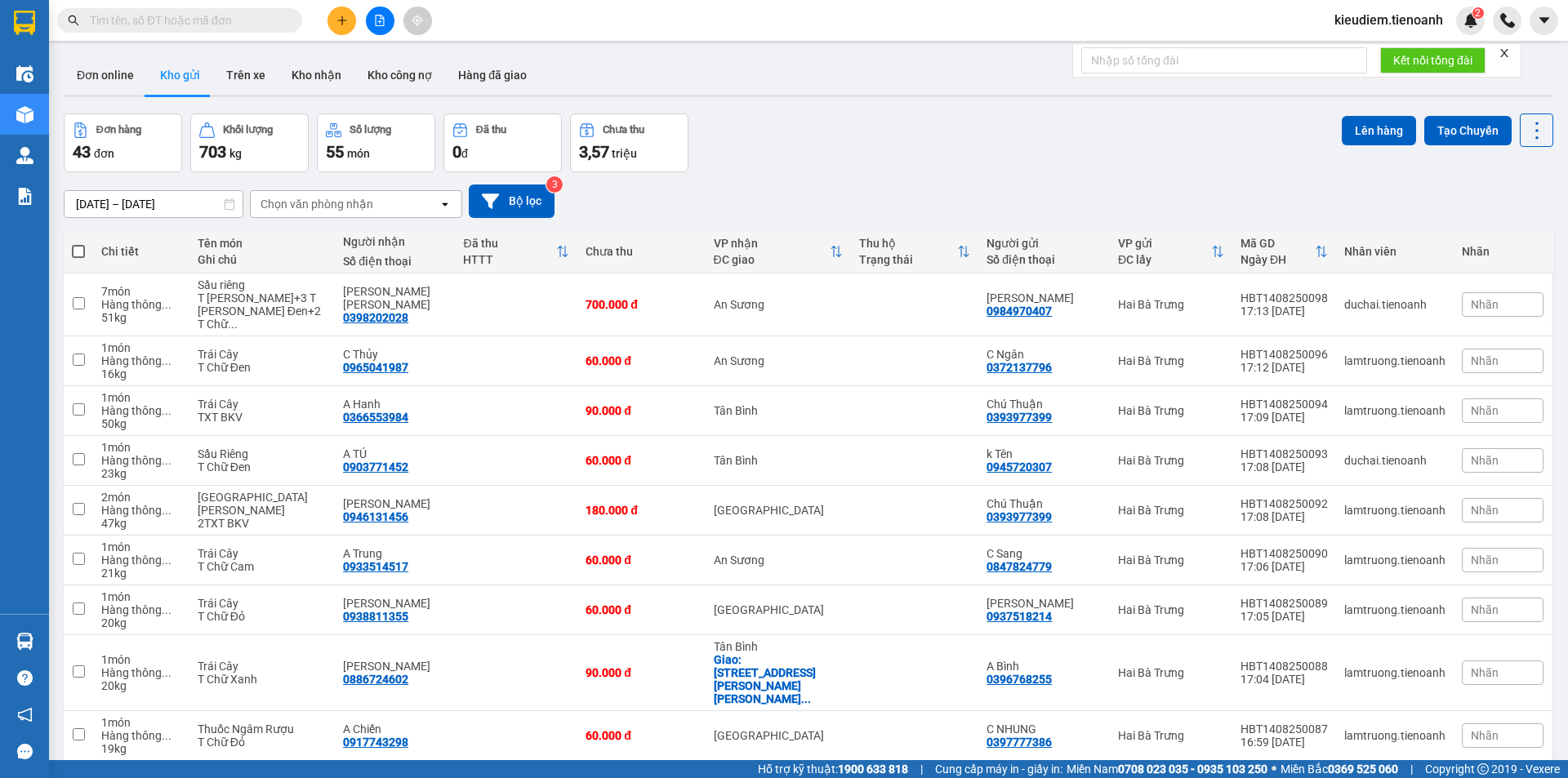
click at [763, 172] on div "12/08/2025 – 14/08/2025 Press the down arrow key to interact with the calendar …" at bounding box center [808, 200] width 1489 height 58
click at [508, 198] on button "Bộ lọc" at bounding box center [512, 201] width 86 height 34
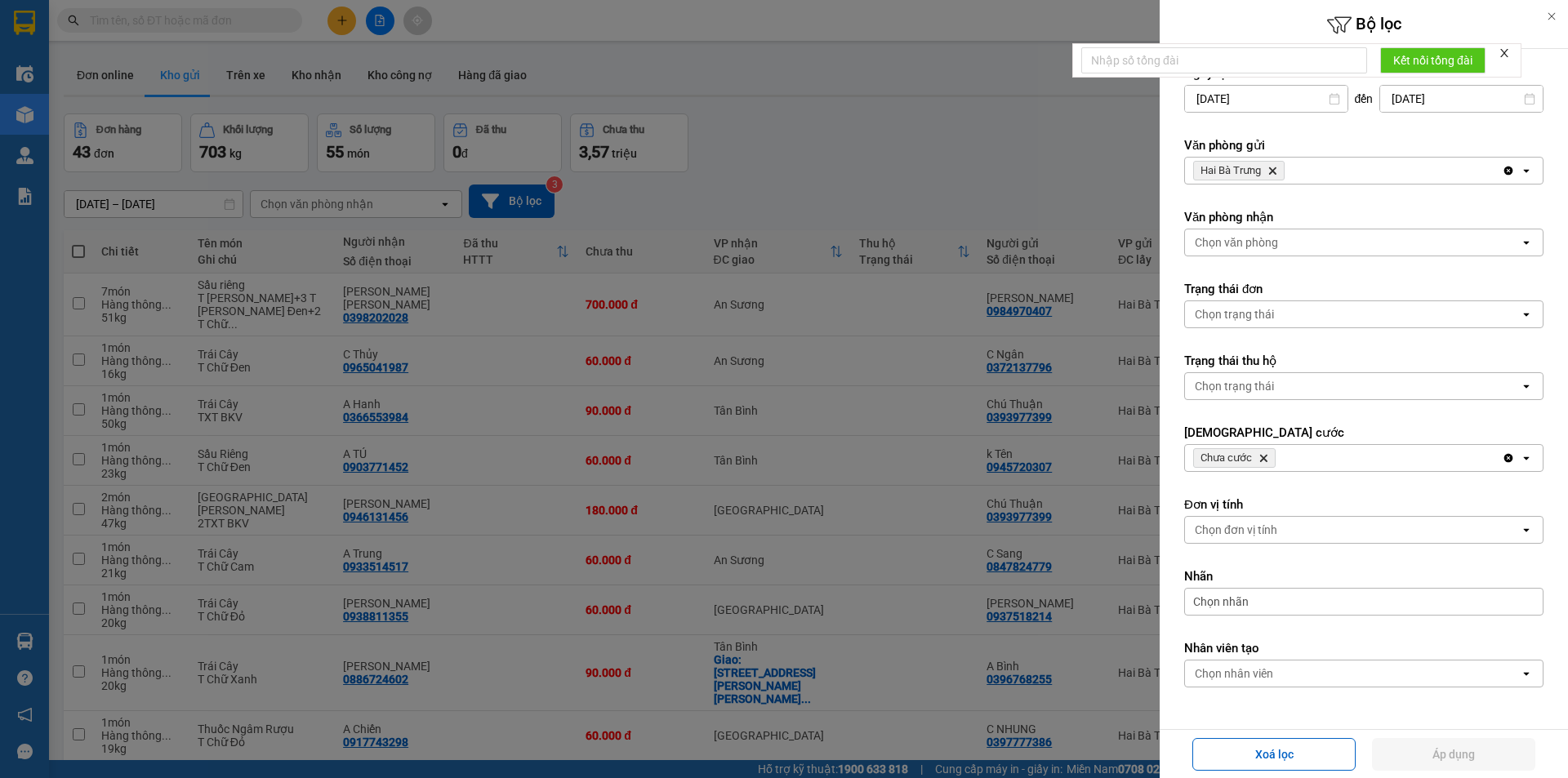
scroll to position [48, 0]
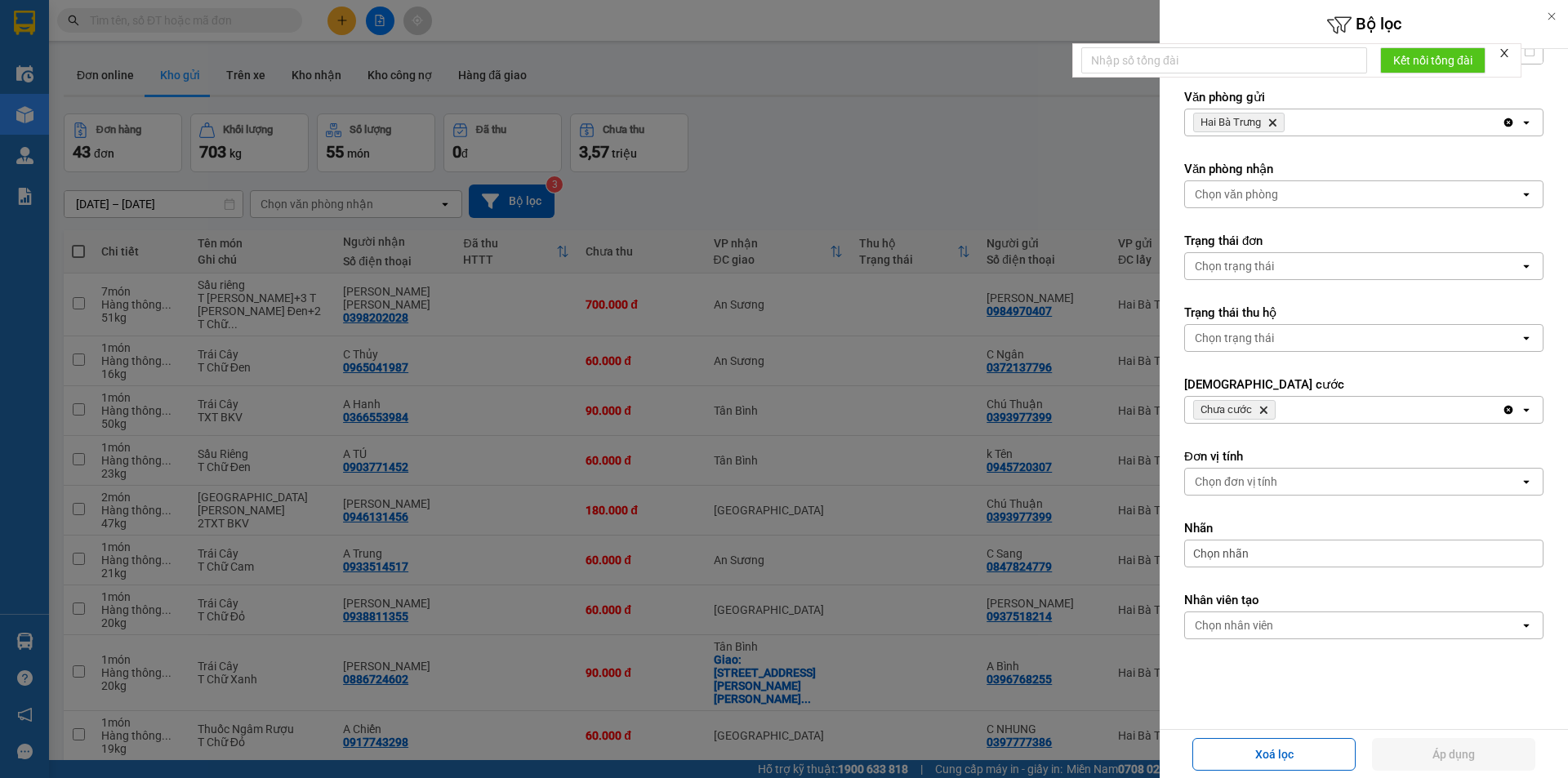
click at [1244, 622] on div "Chọn nhân viên" at bounding box center [1234, 625] width 79 height 16
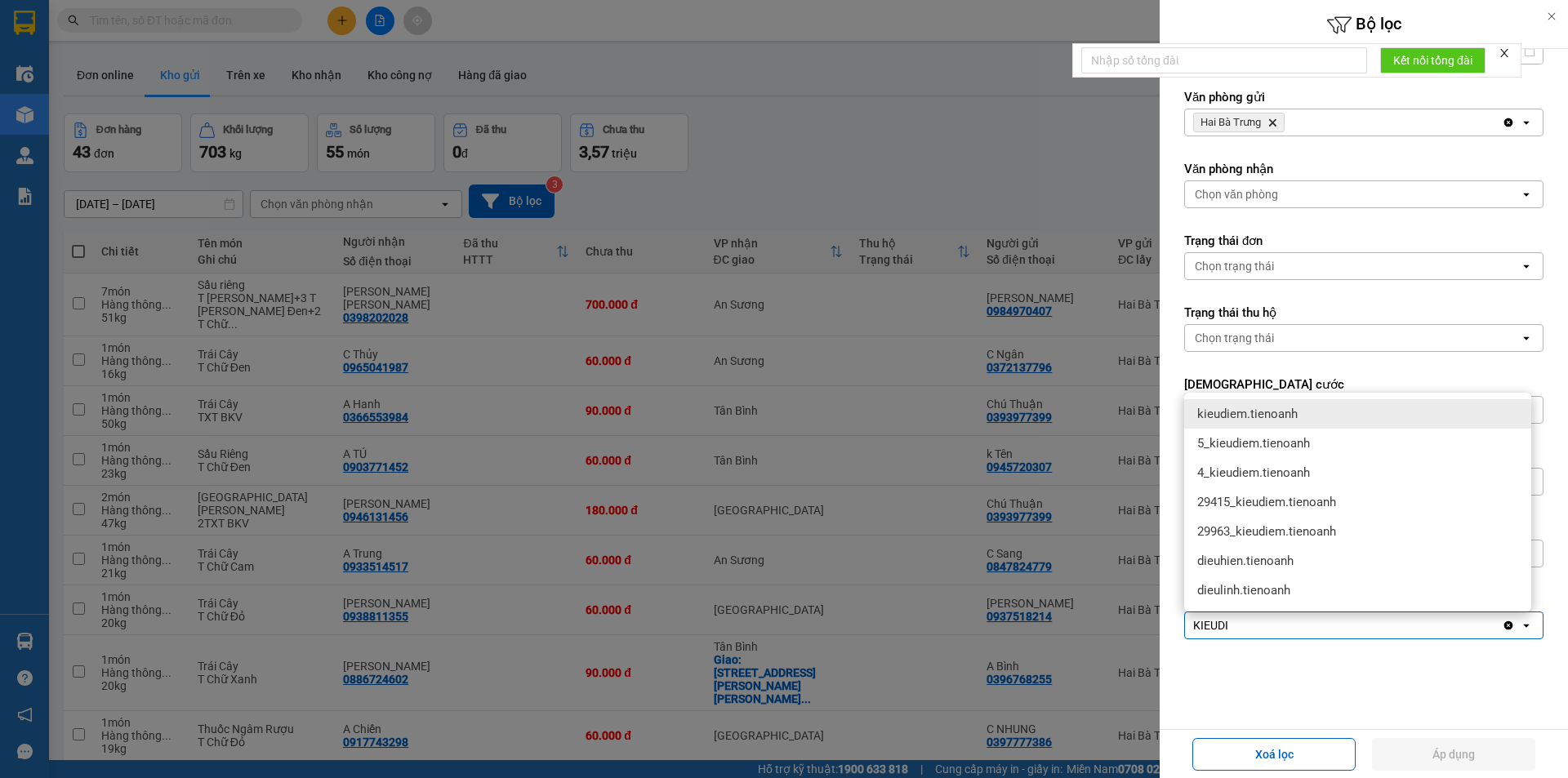
type input "KIEUDI"
click at [1271, 405] on div "kieudiem.tienoanh" at bounding box center [1358, 414] width 347 height 29
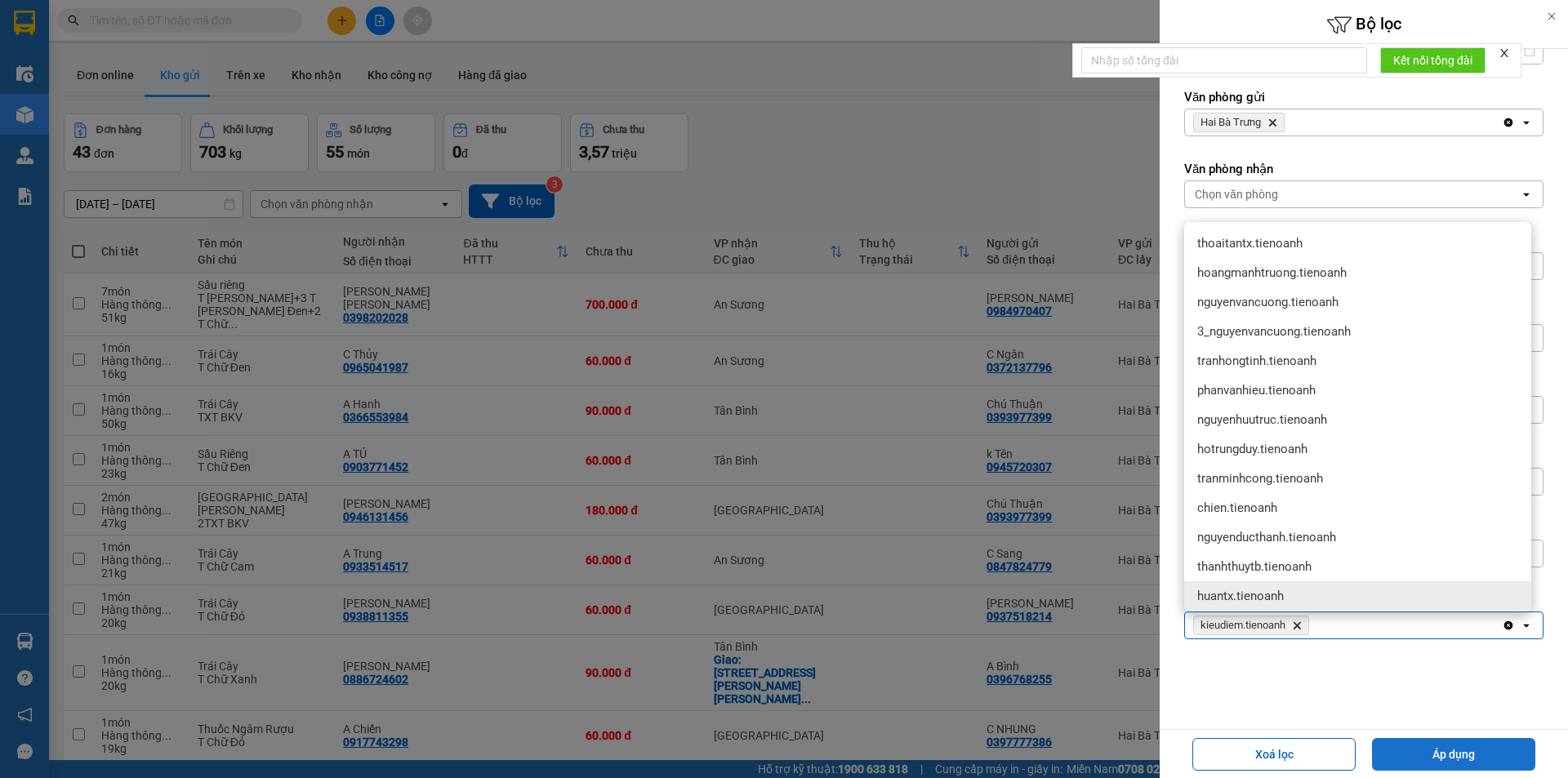
click at [1448, 755] on button "Áp dụng" at bounding box center [1453, 754] width 164 height 33
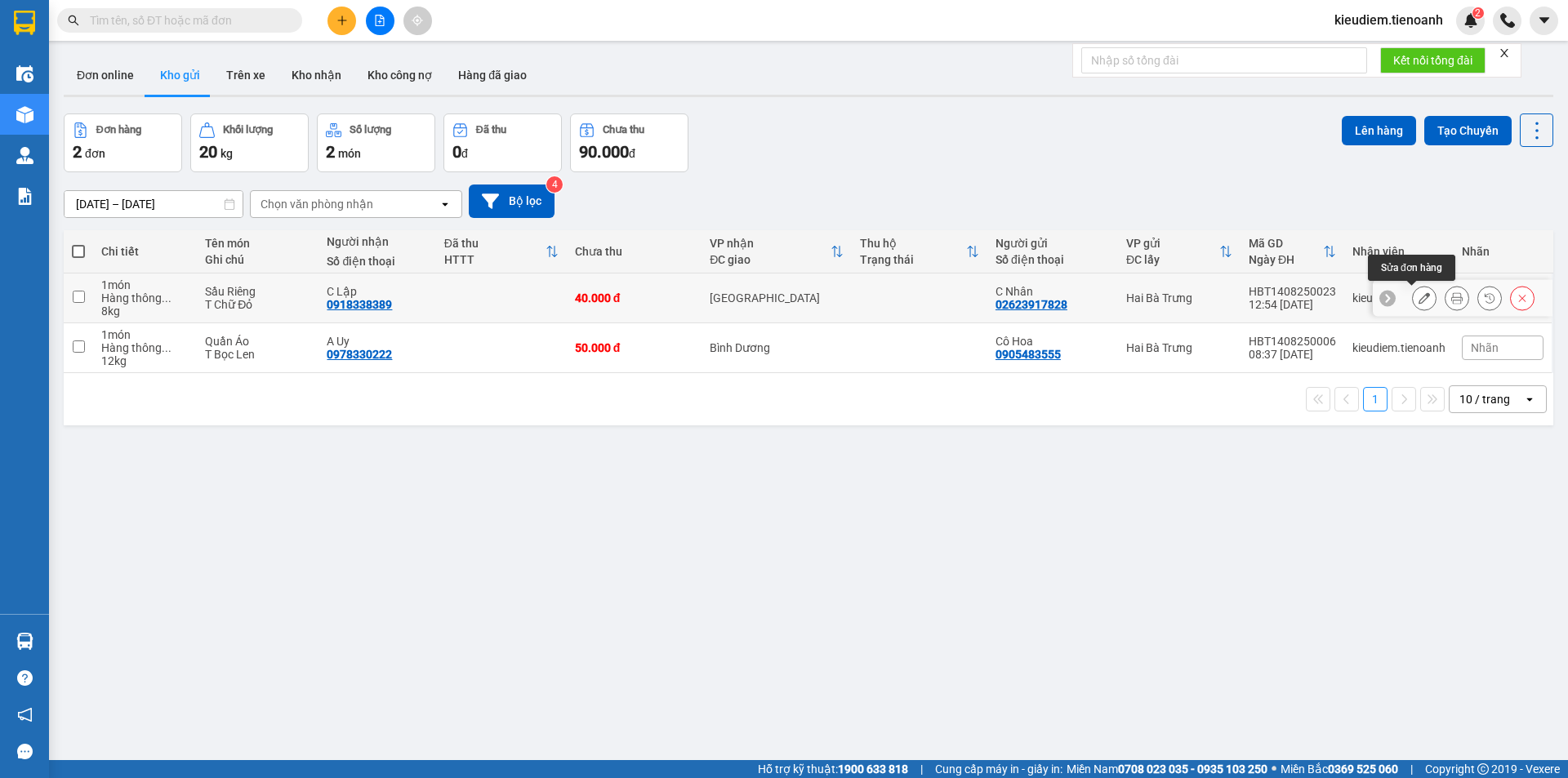
click at [1413, 304] on button at bounding box center [1424, 298] width 23 height 28
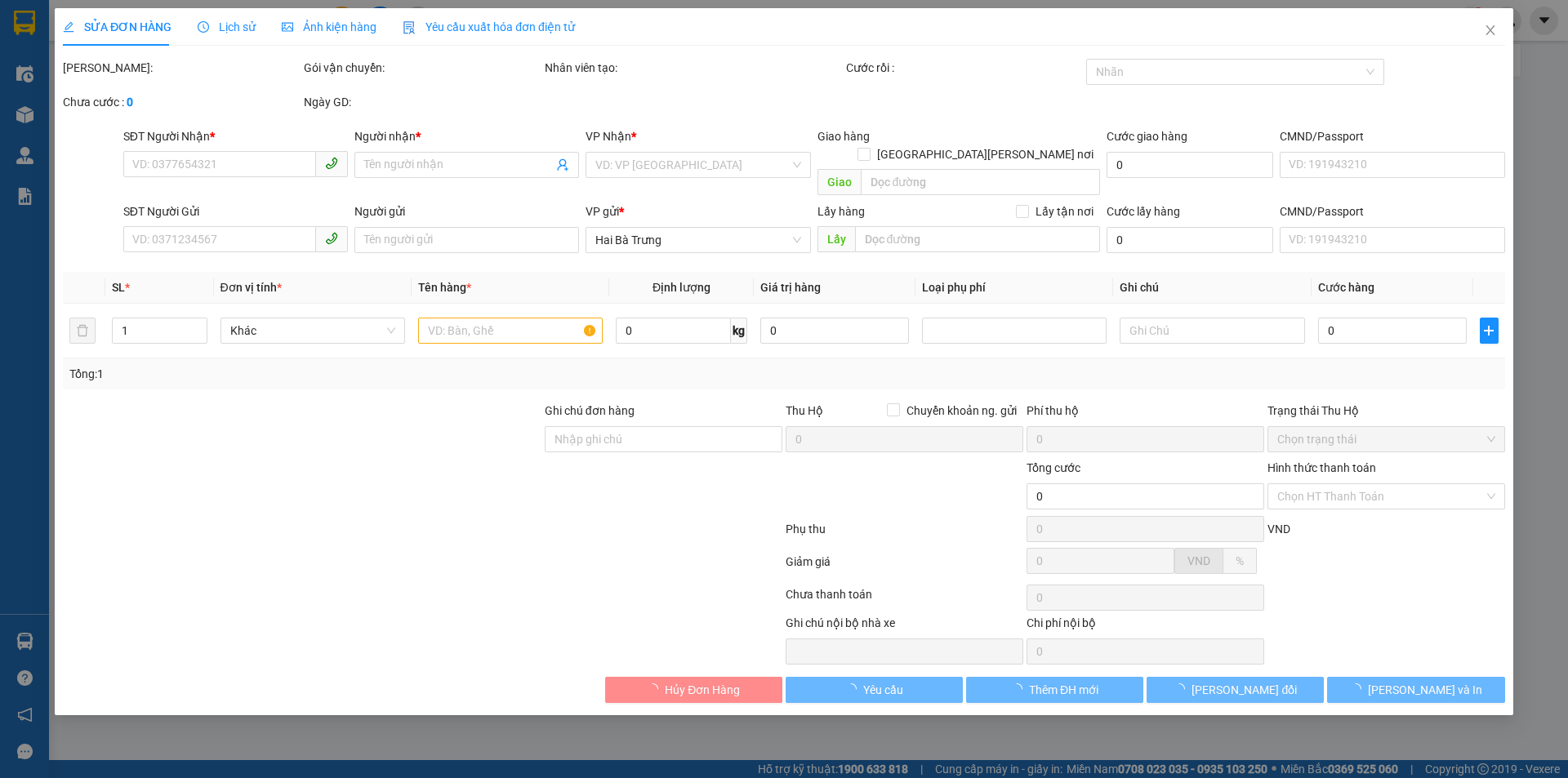
type input "0918338389"
type input "C Lập"
type input "02623917828"
type input "C Nhân"
type input "40.000"
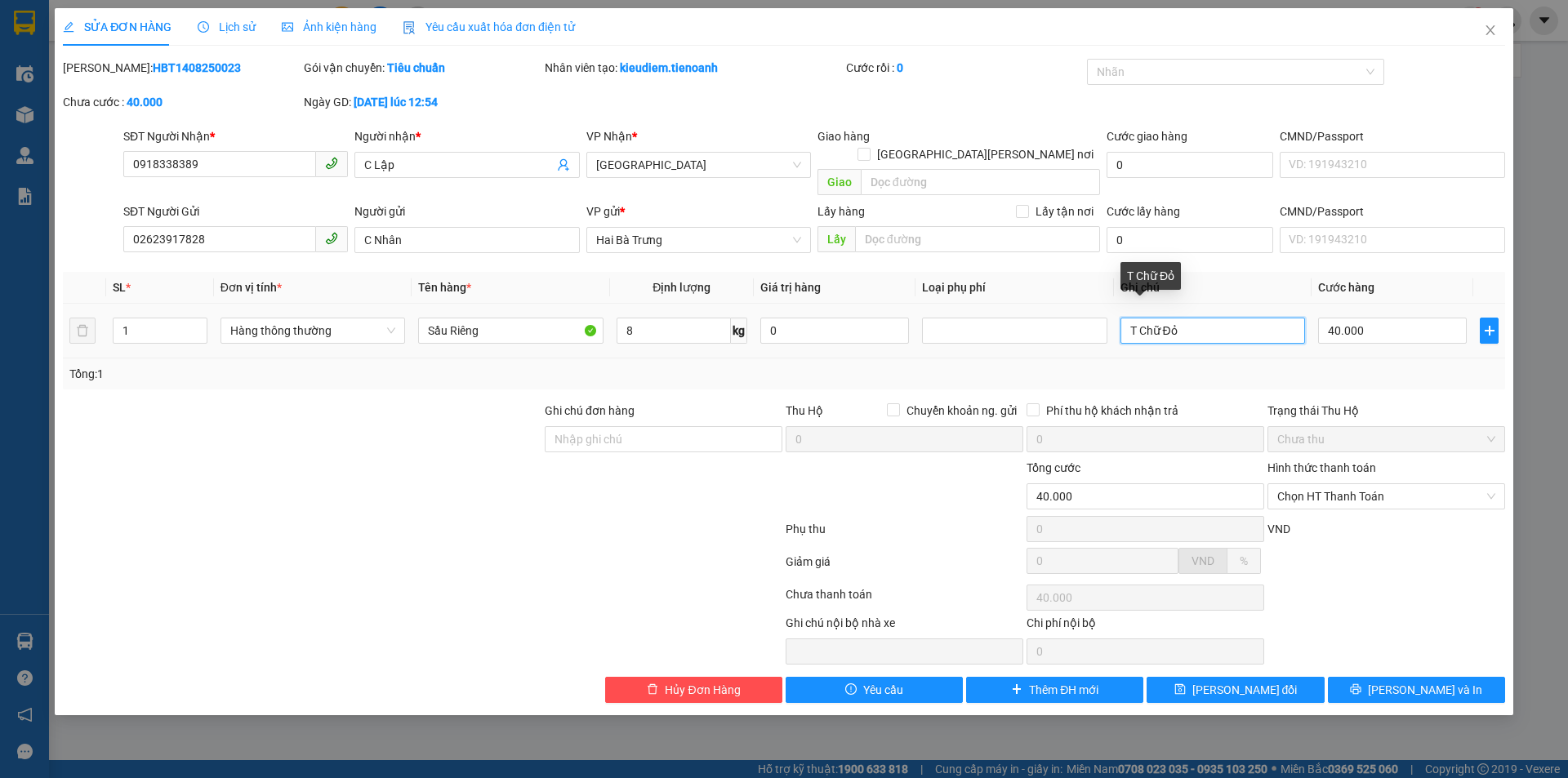
drag, startPoint x: 1219, startPoint y: 317, endPoint x: 1112, endPoint y: 317, distance: 107.0
click at [1112, 317] on tr "1 Hàng thông thường Sầu Riêng 8 kg 0 T Chữ Đỏ 40.000" at bounding box center [784, 331] width 1442 height 55
click at [722, 485] on div at bounding box center [663, 487] width 240 height 58
click at [224, 20] on span "Lịch sử" at bounding box center [226, 27] width 58 height 13
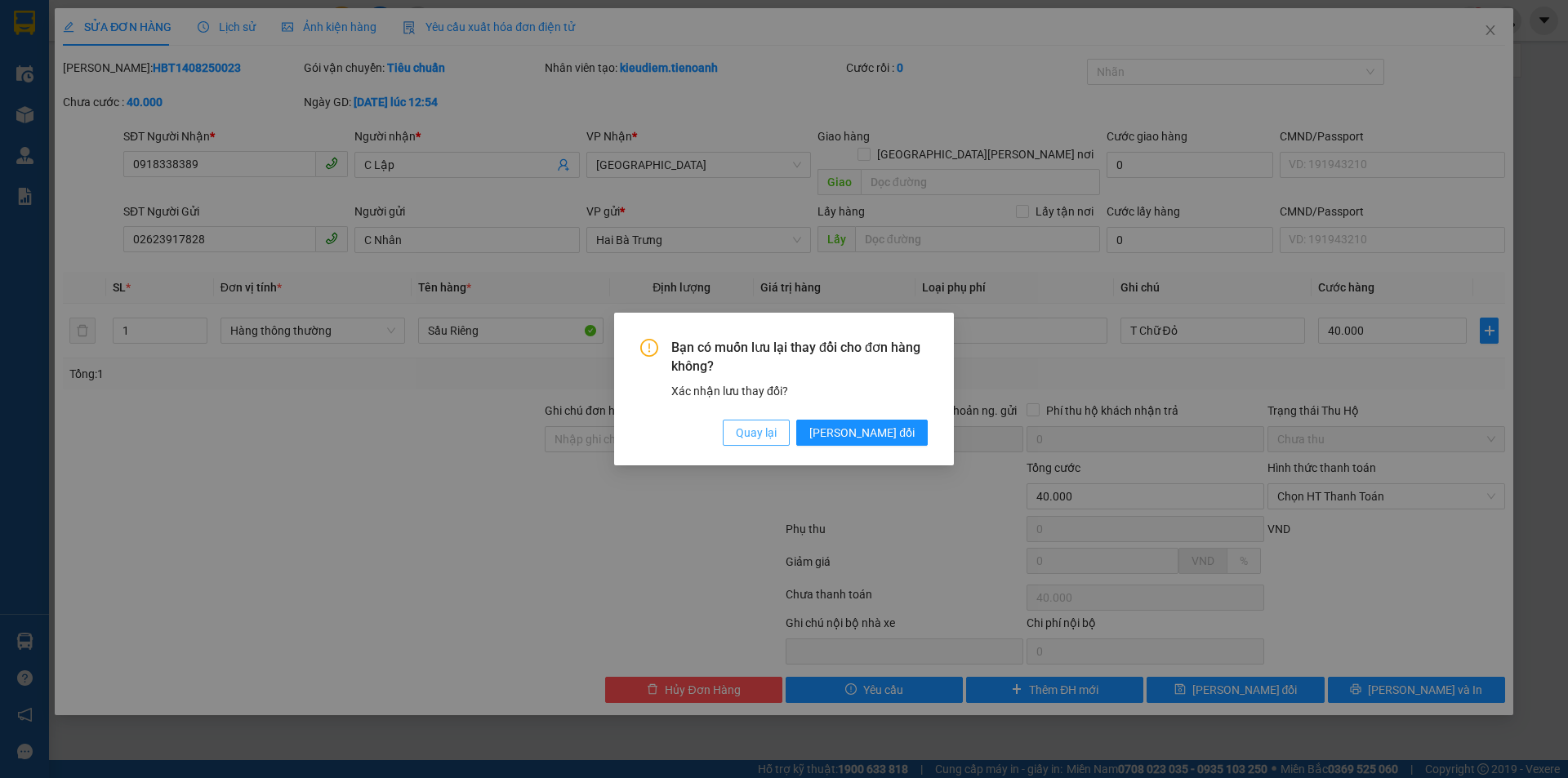
click at [776, 432] on span "Quay lại" at bounding box center [756, 433] width 41 height 18
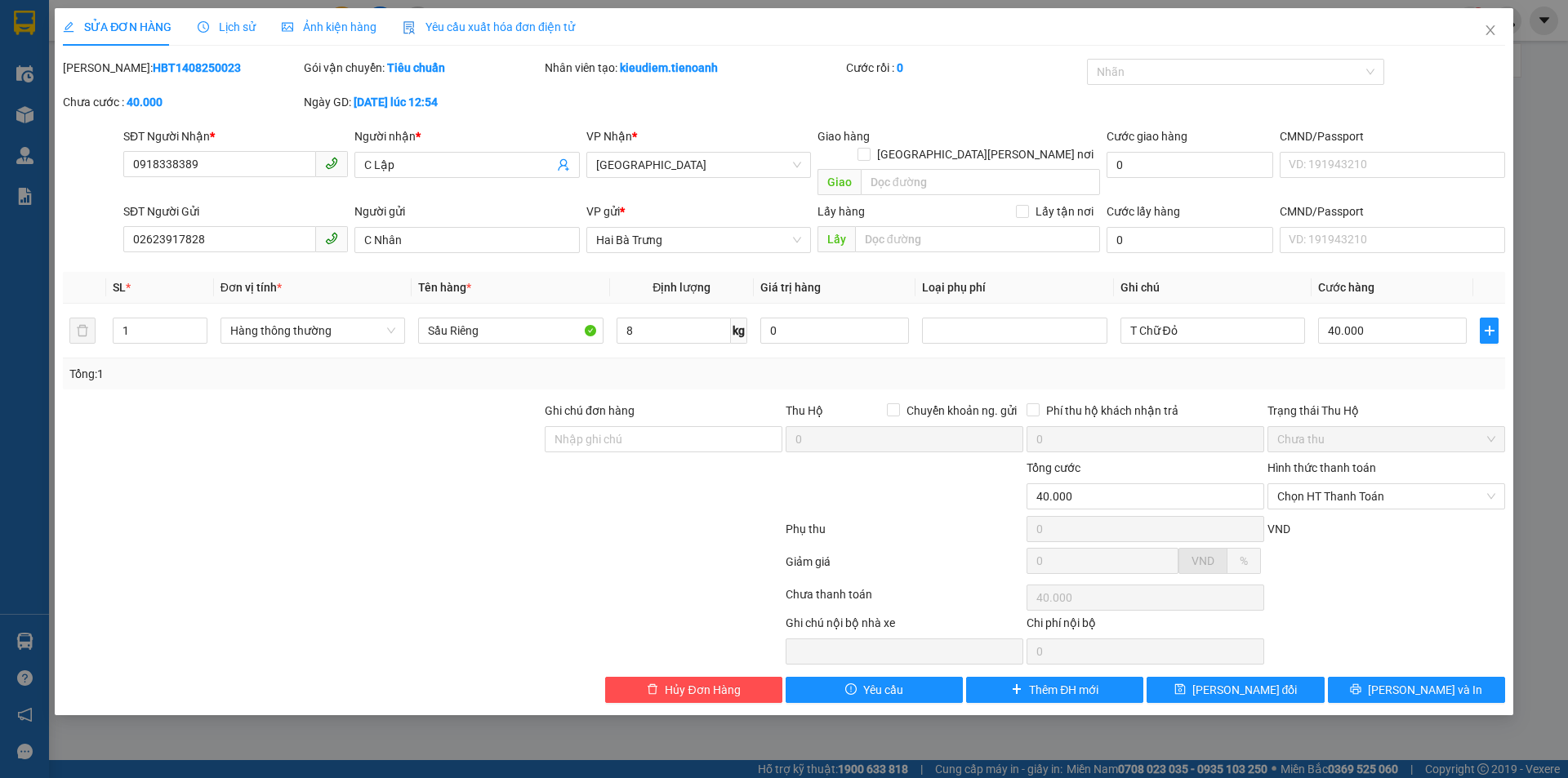
click at [635, 516] on div at bounding box center [422, 532] width 722 height 33
click at [1326, 485] on span "Chọn HT Thanh Toán" at bounding box center [1386, 496] width 218 height 25
click at [1332, 510] on div "Tại văn phòng" at bounding box center [1386, 511] width 218 height 18
type input "0"
click at [1278, 677] on button "[PERSON_NAME] thay đổi" at bounding box center [1235, 689] width 177 height 27
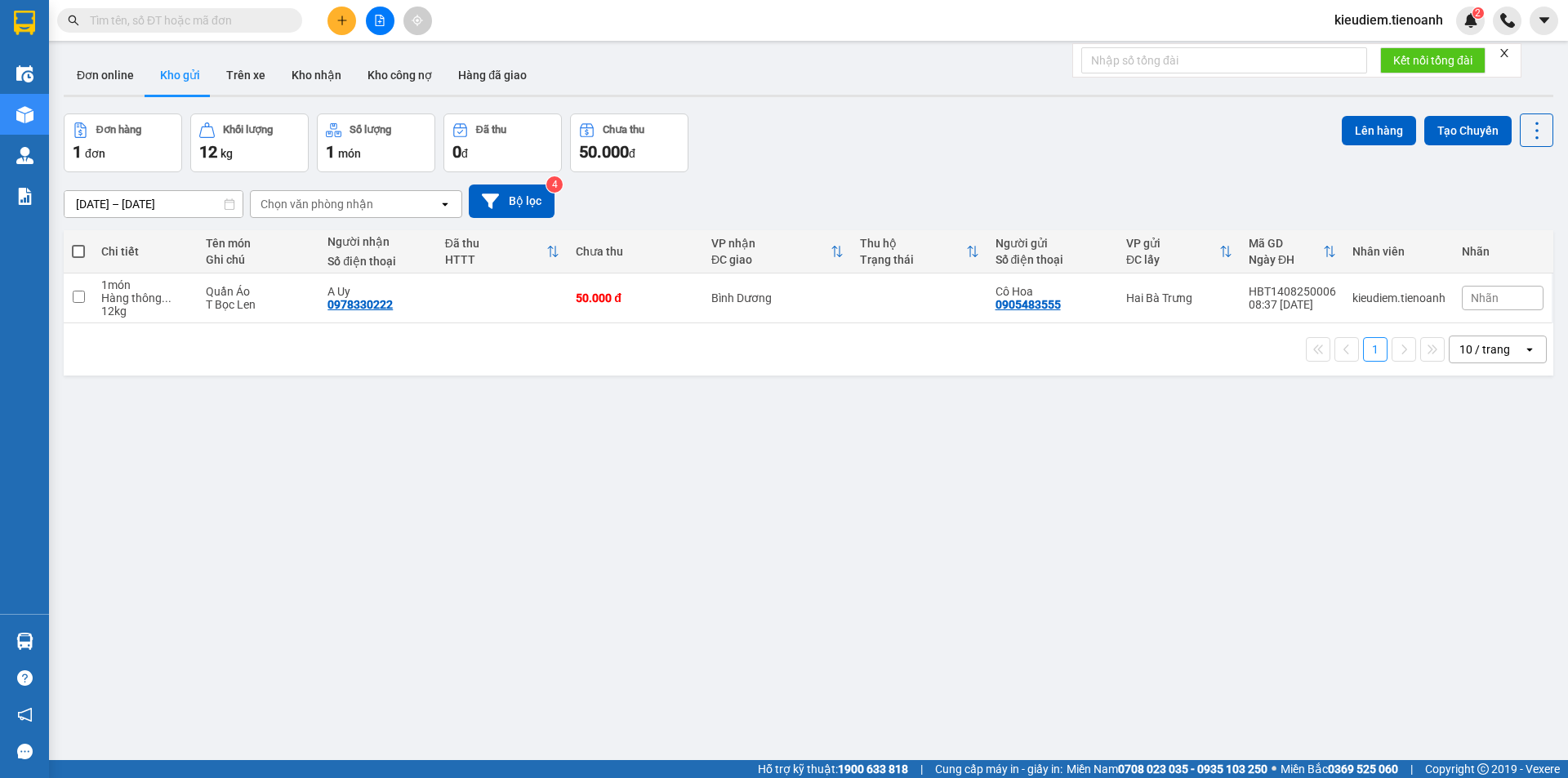
click at [503, 597] on div "ver 1.8.138 Đơn online Kho gửi Trên xe Kho nhận Kho công nợ Hàng đã giao Đơn hà…" at bounding box center [808, 438] width 1502 height 778
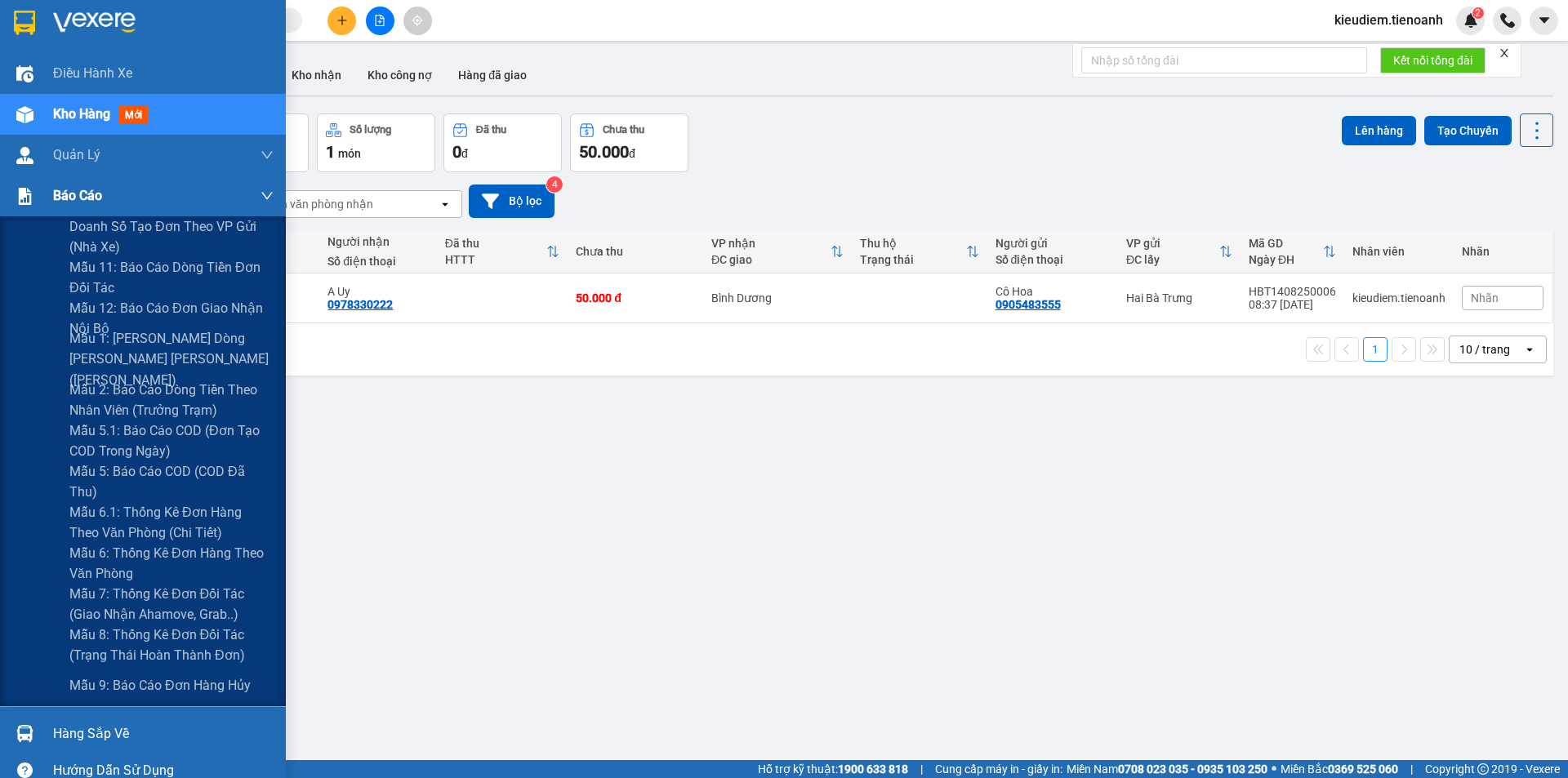
click at [33, 193] on img at bounding box center [25, 196] width 17 height 17
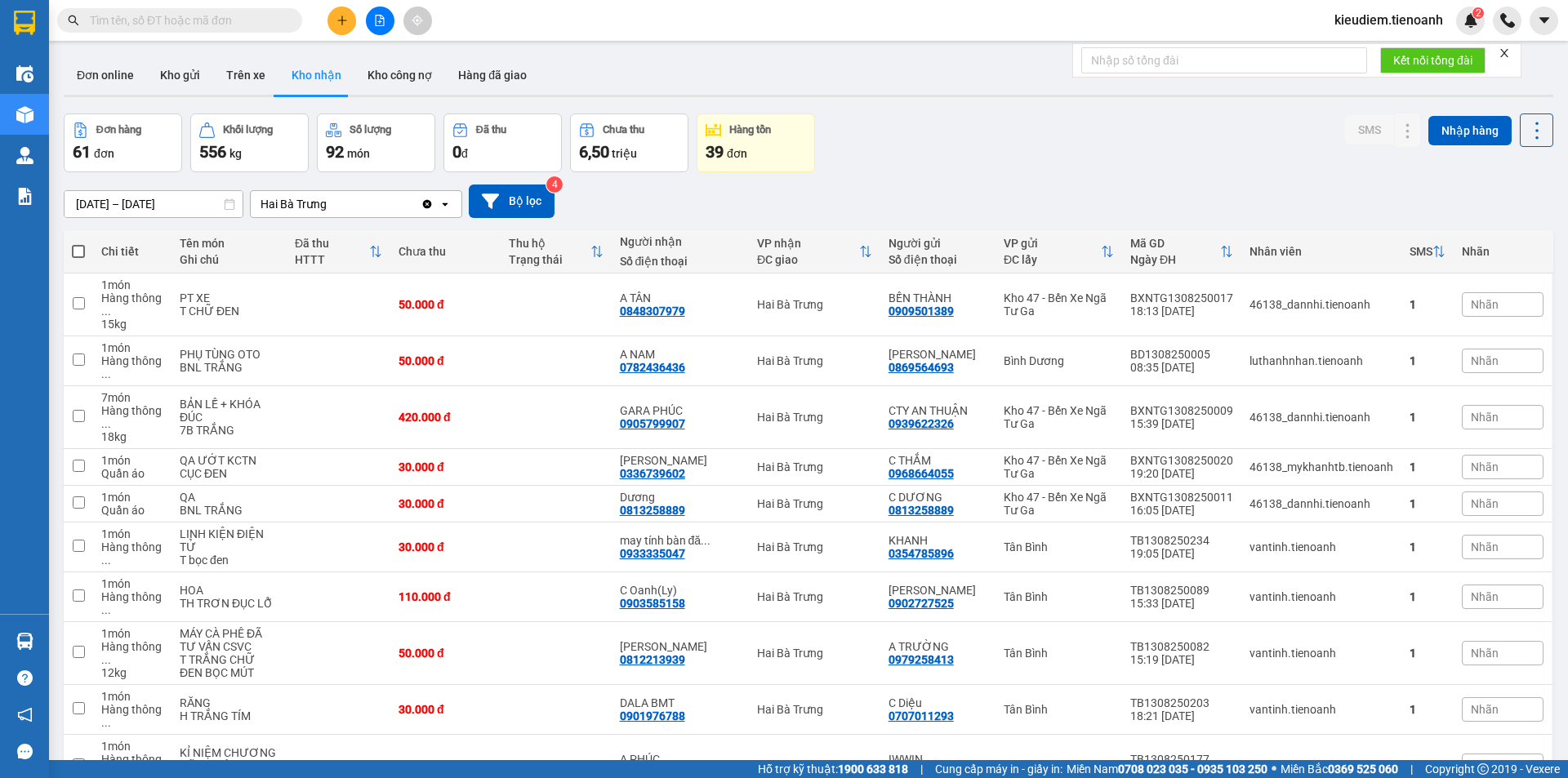
click at [128, 19] on input "text" at bounding box center [186, 21] width 193 height 18
paste input "TD1308250003"
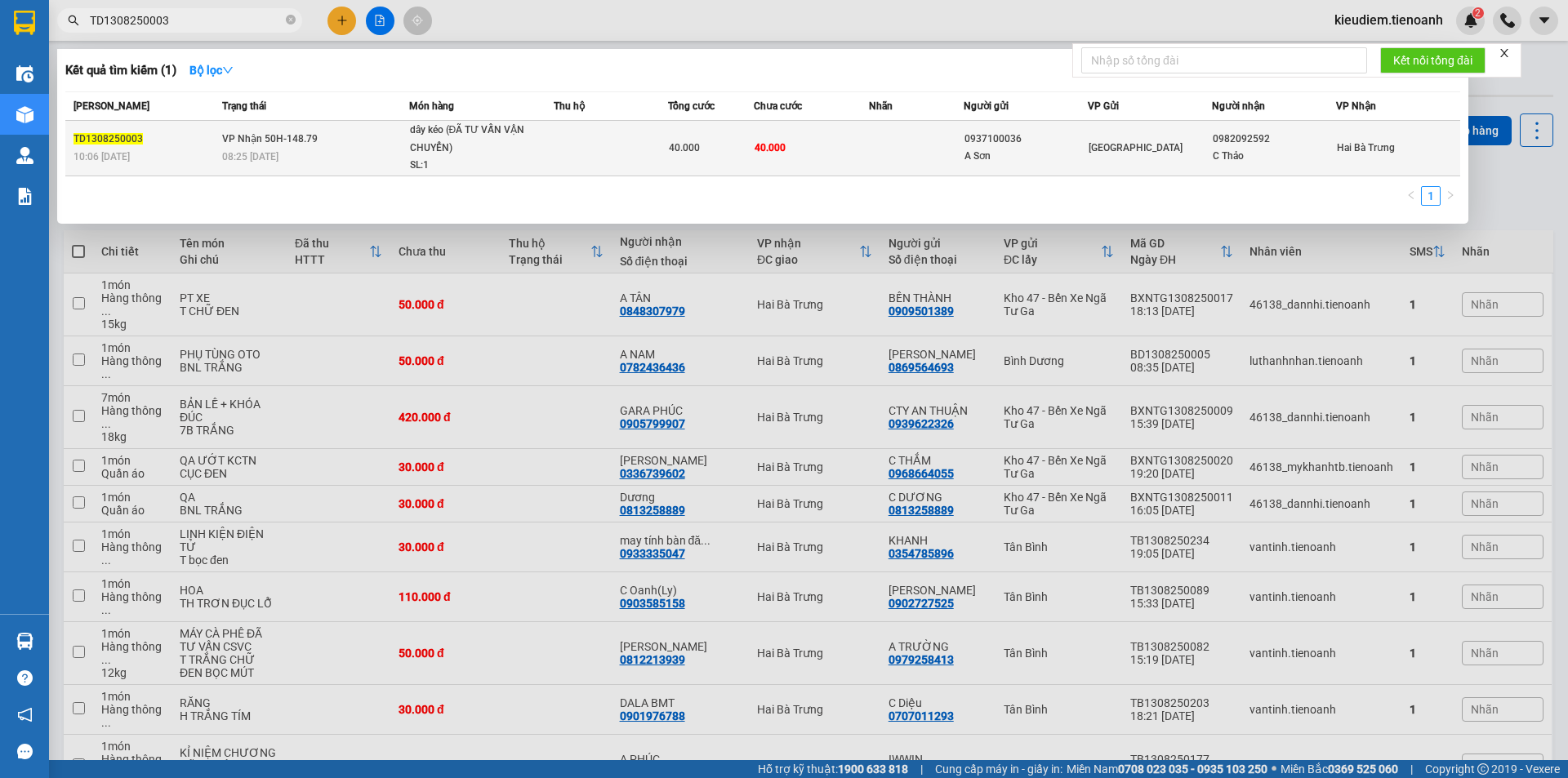
type input "TD1308250003"
click at [128, 160] on span "10:06 [DATE]" at bounding box center [101, 156] width 57 height 12
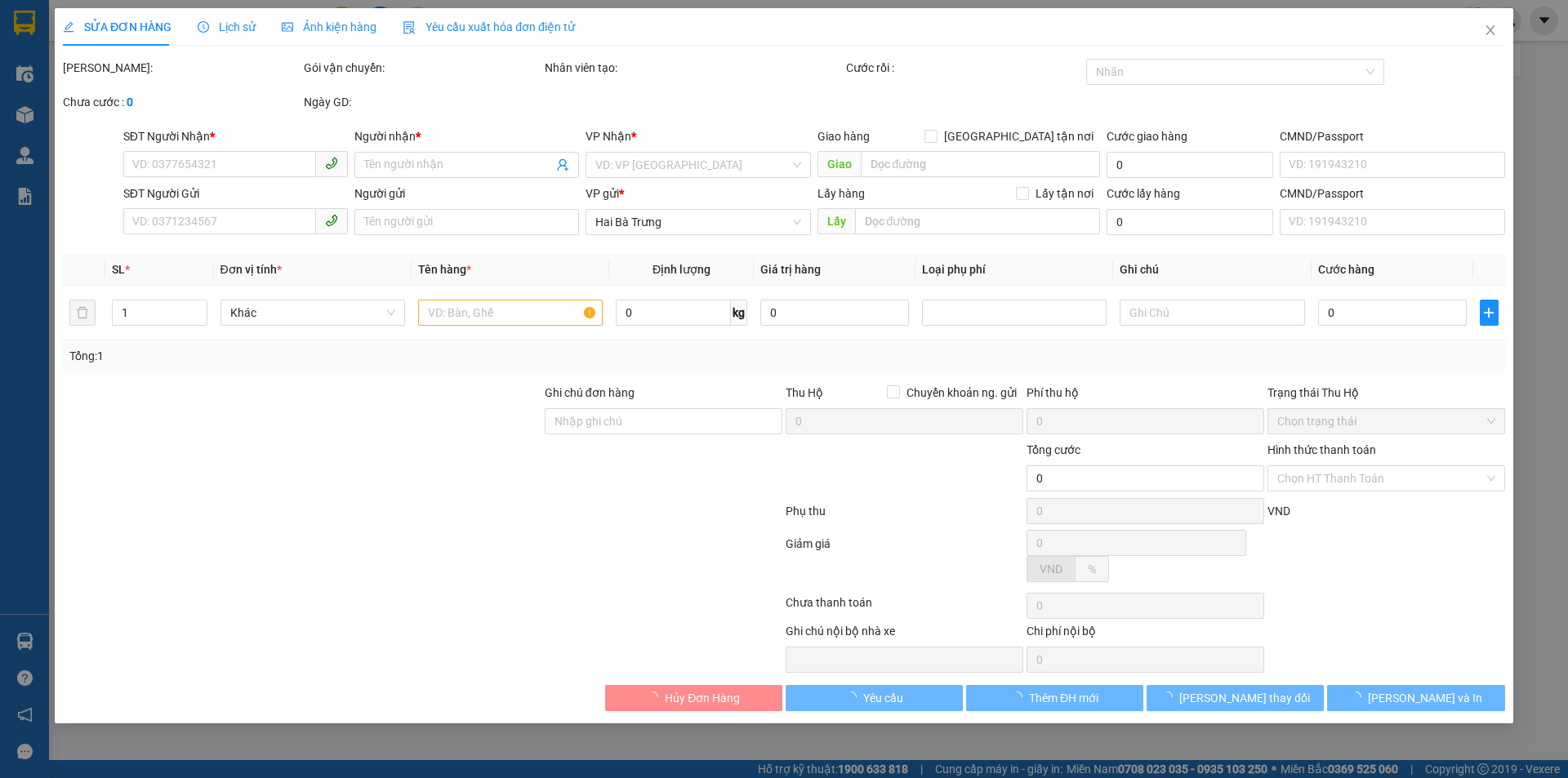
type input "0982092592"
type input "C Thảo"
type input "0937100036"
type input "A Sơn"
type input "40.000"
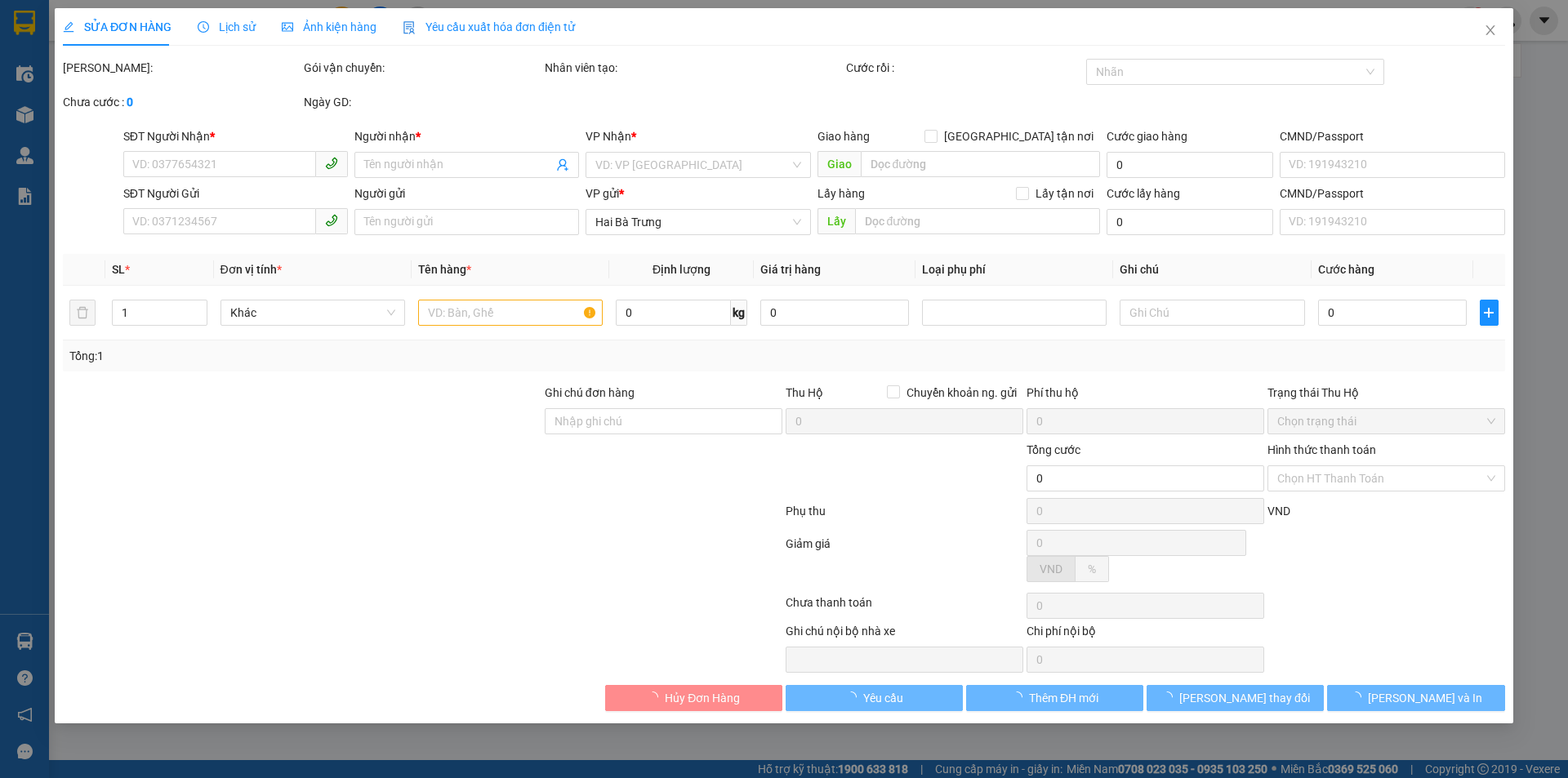
type input "40.000"
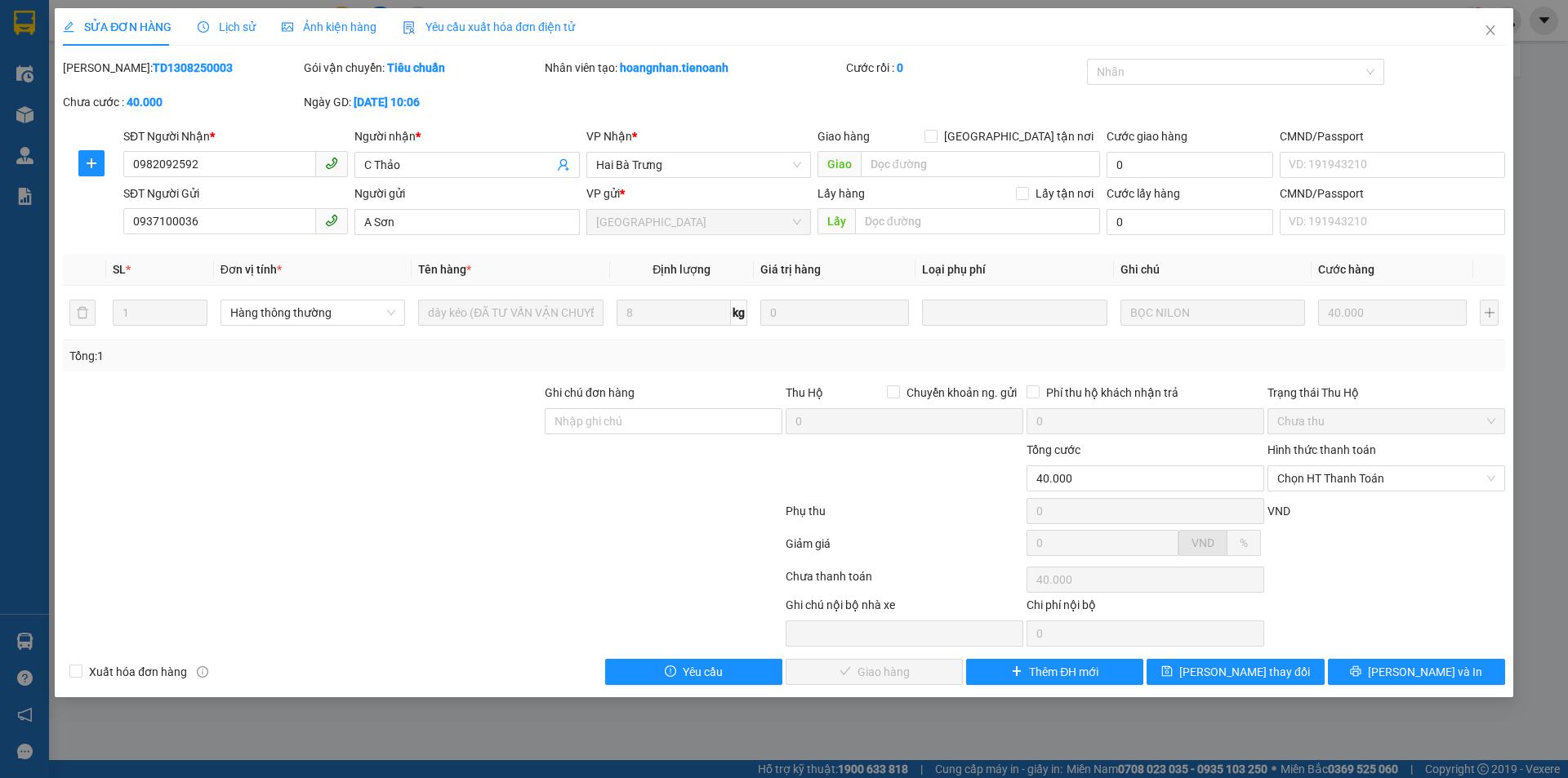
click at [1412, 546] on div at bounding box center [1385, 549] width 240 height 28
click at [205, 31] on icon "clock-circle" at bounding box center [203, 27] width 12 height 12
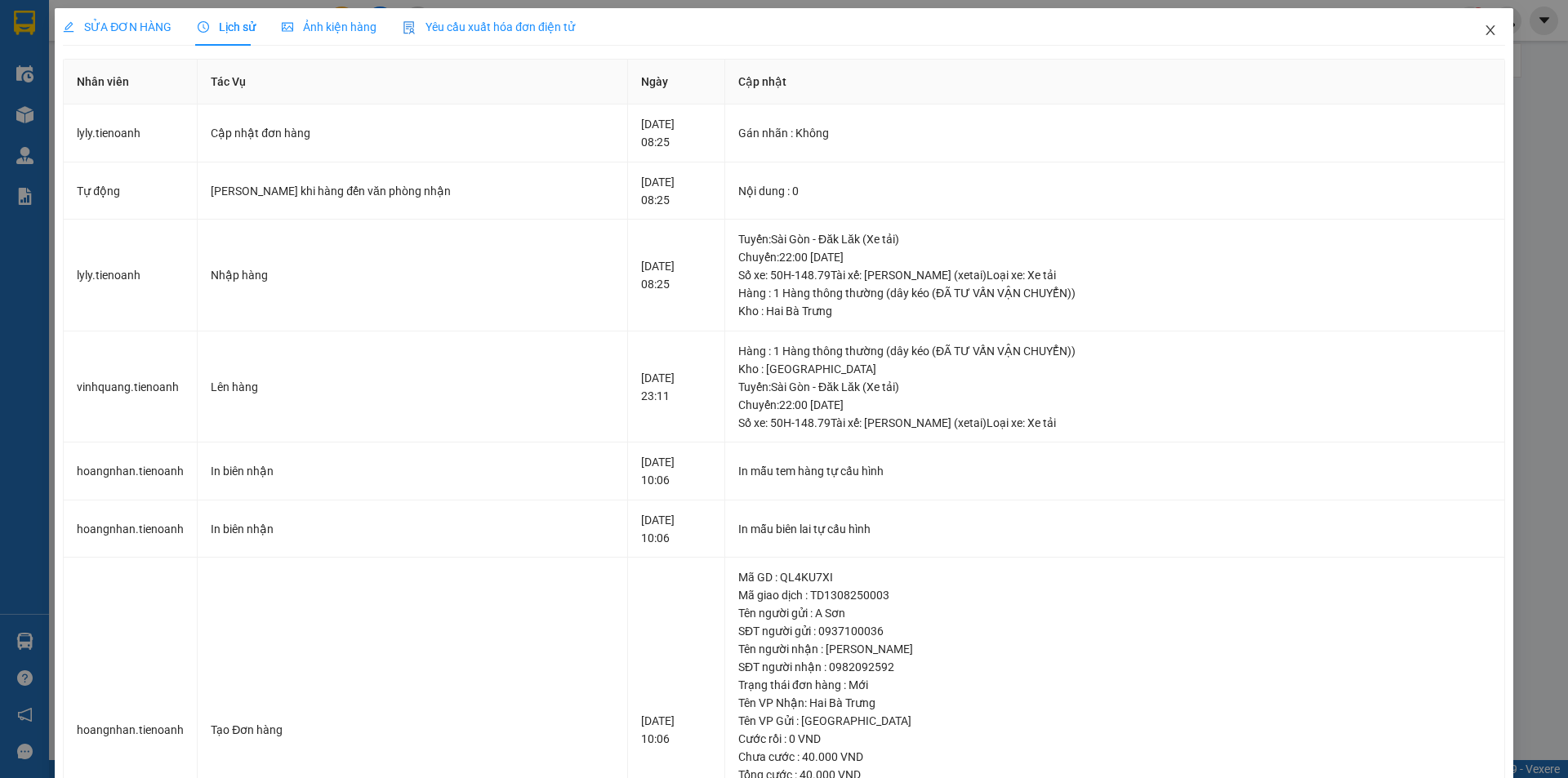
click at [1467, 27] on span "Close" at bounding box center [1490, 31] width 46 height 46
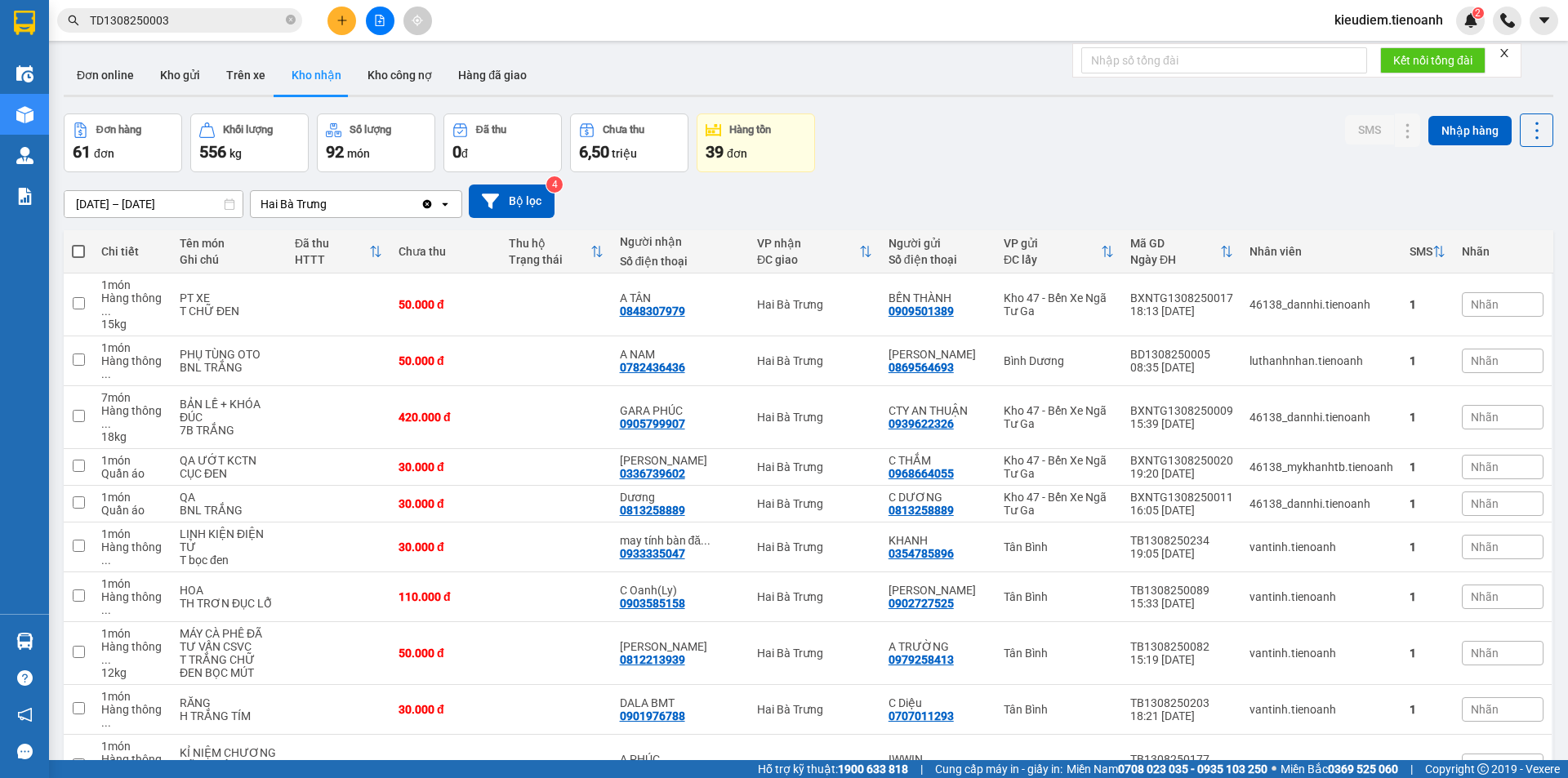
click at [199, 16] on input "TD1308250003" at bounding box center [186, 21] width 193 height 18
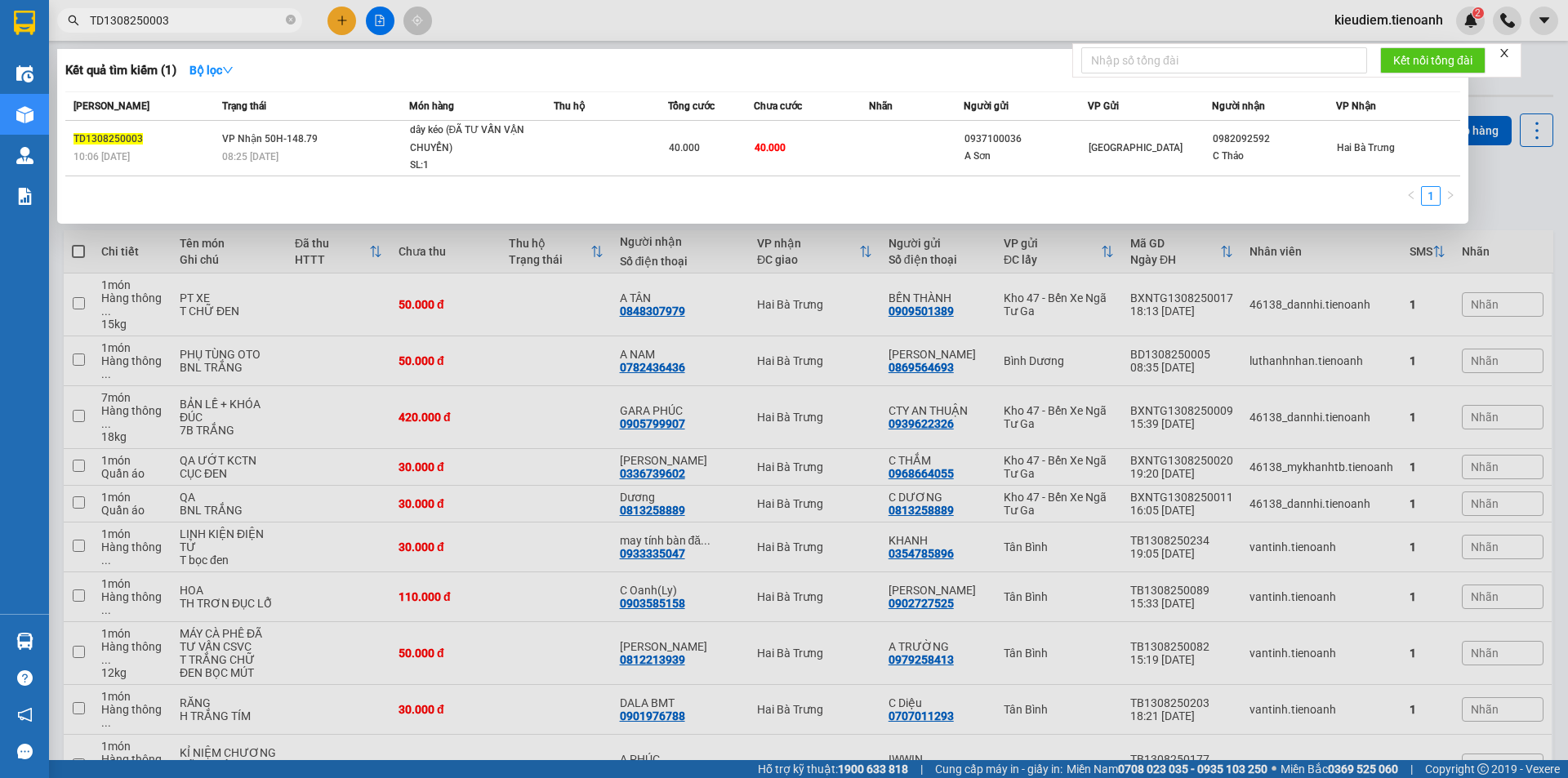
click at [199, 15] on input "TD1308250003" at bounding box center [186, 21] width 193 height 18
paste input "AS1308250028"
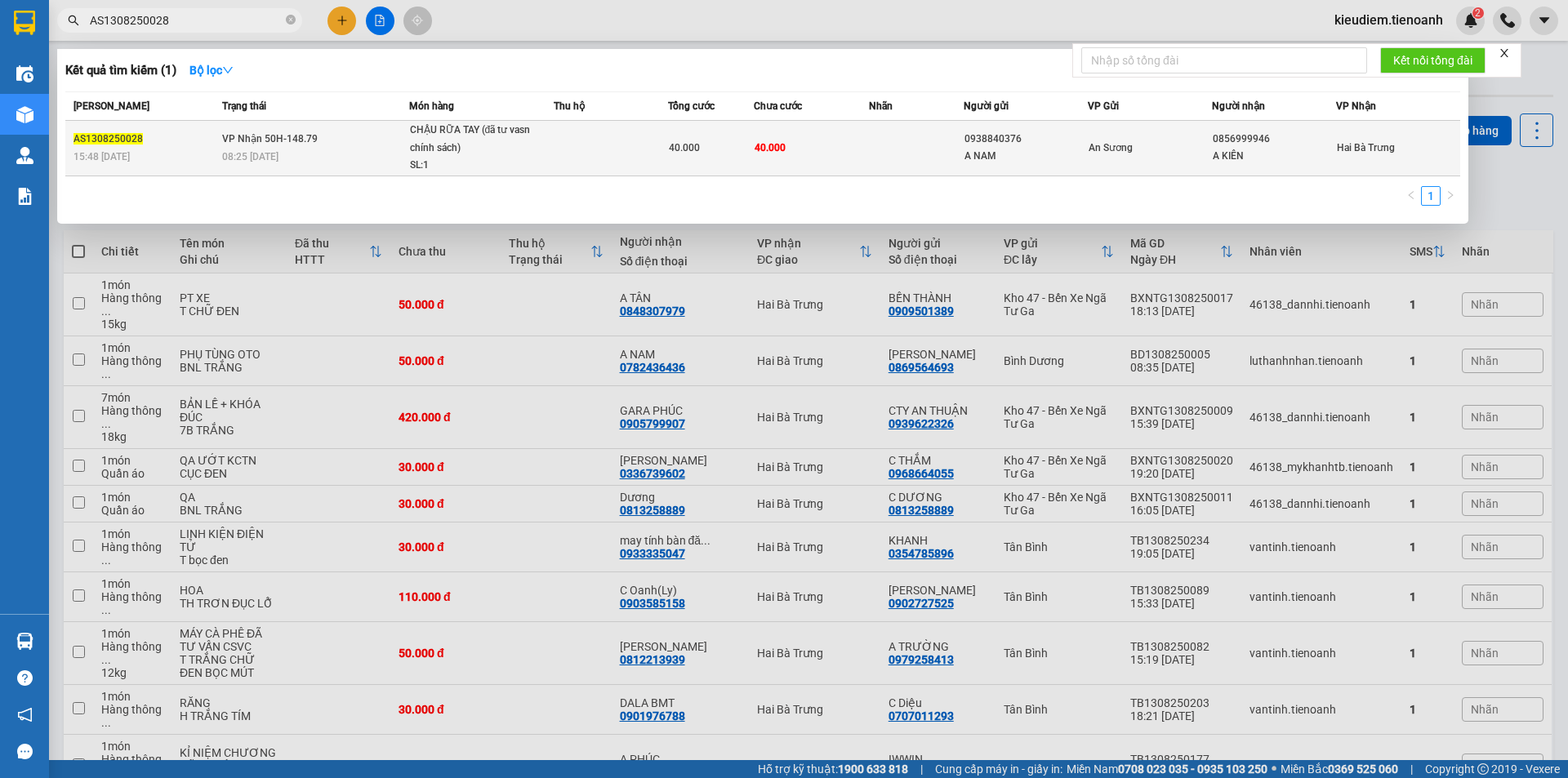
type input "AS1308250028"
click at [245, 156] on span "08:25 [DATE]" at bounding box center [251, 156] width 57 height 12
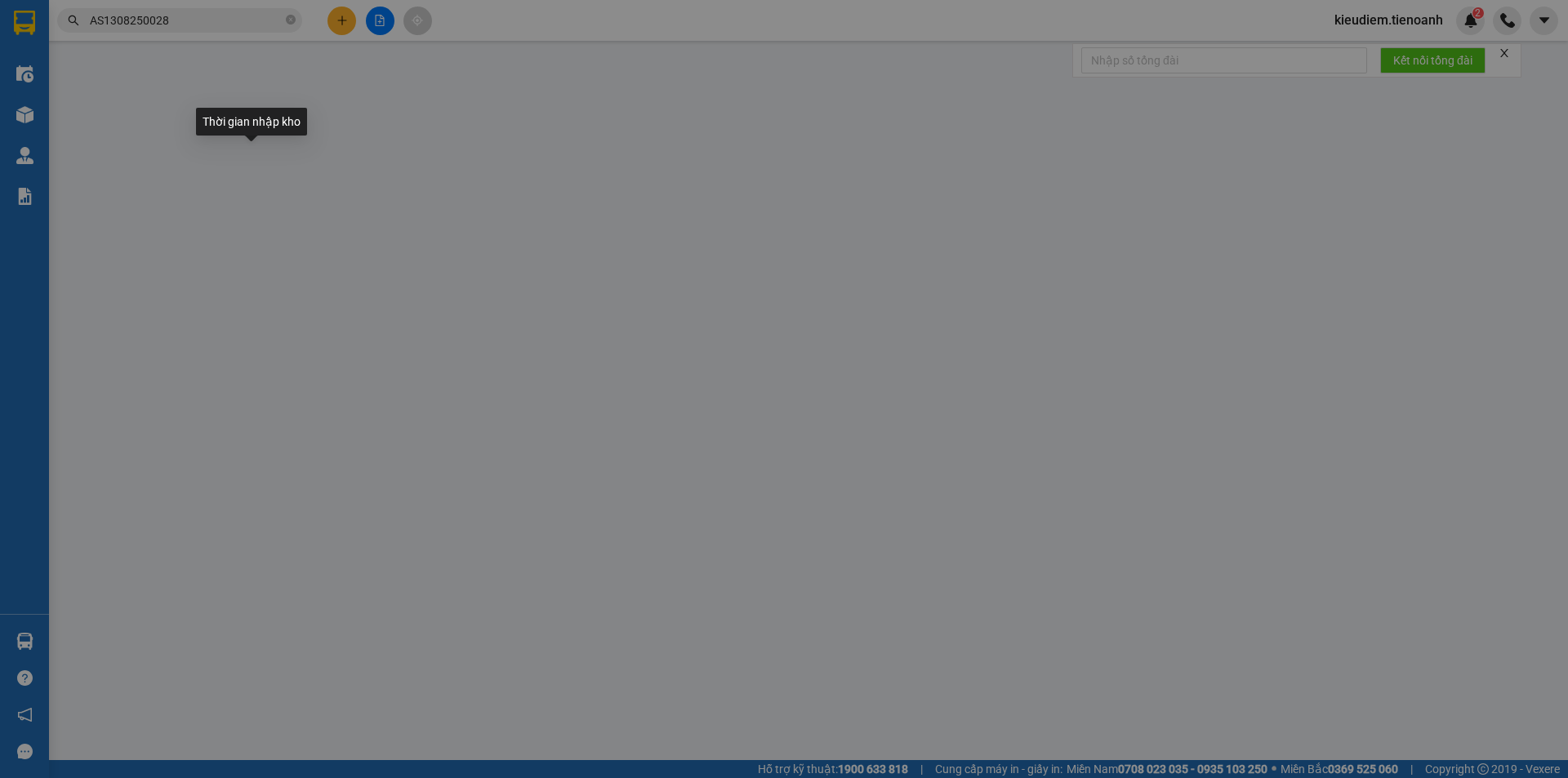
type input "0856999946"
type input "A KIÊN"
type input "0938840376"
type input "A NAM"
type input "40.000"
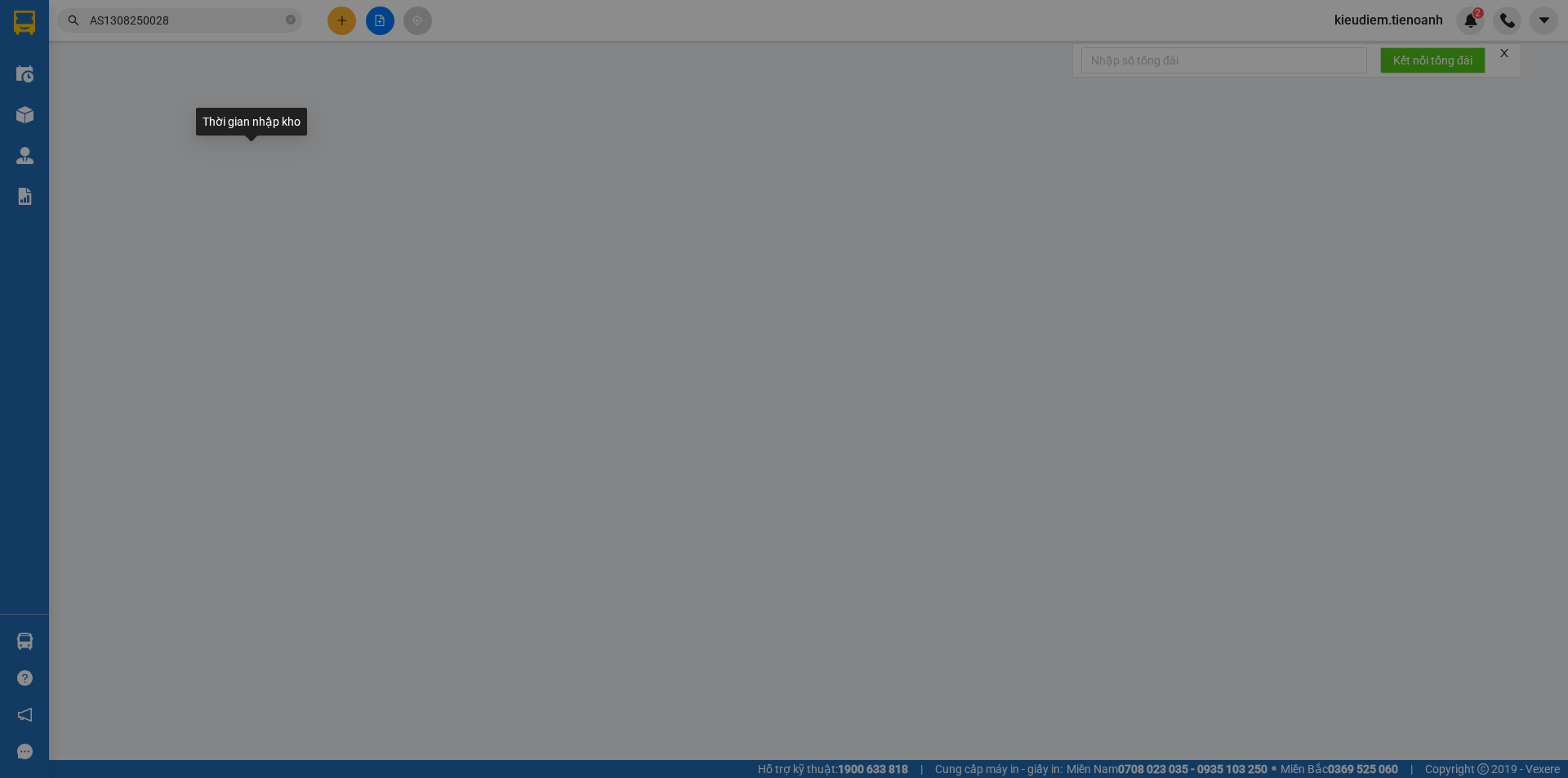
type input "40.000"
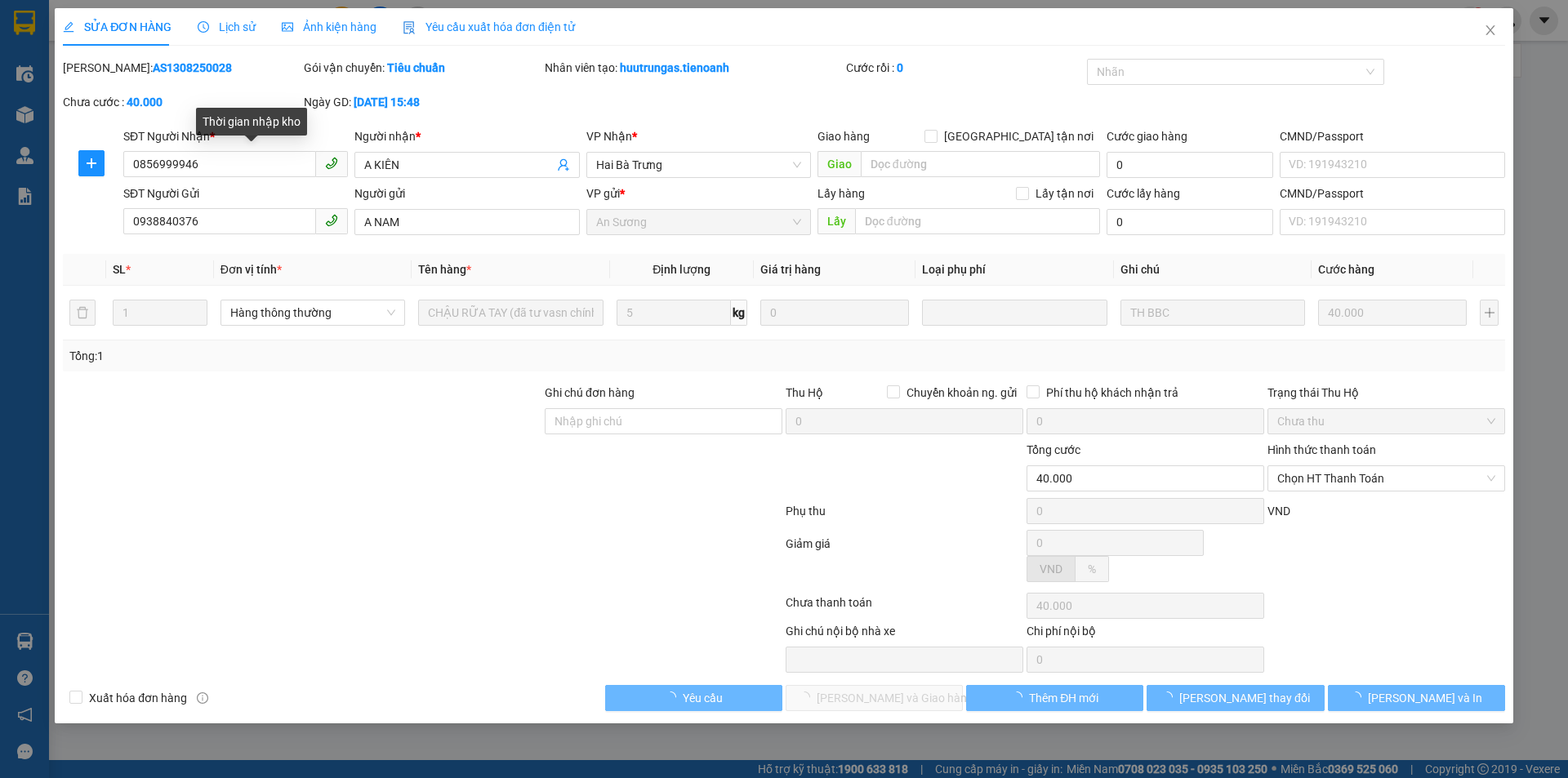
click at [224, 23] on span "Lịch sử" at bounding box center [226, 27] width 58 height 13
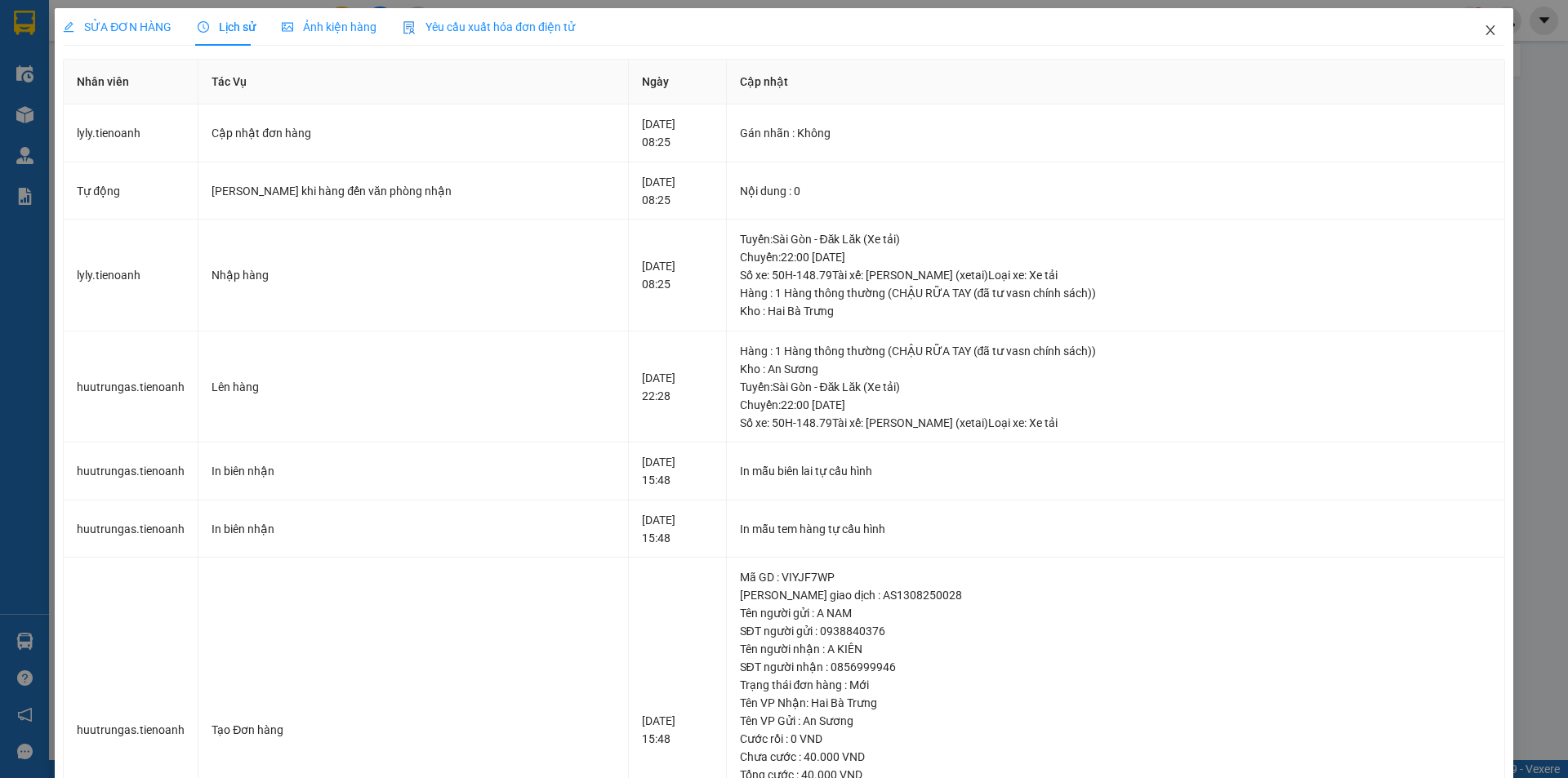
click at [1484, 31] on icon "close" at bounding box center [1490, 30] width 13 height 13
